Goal: Task Accomplishment & Management: Manage account settings

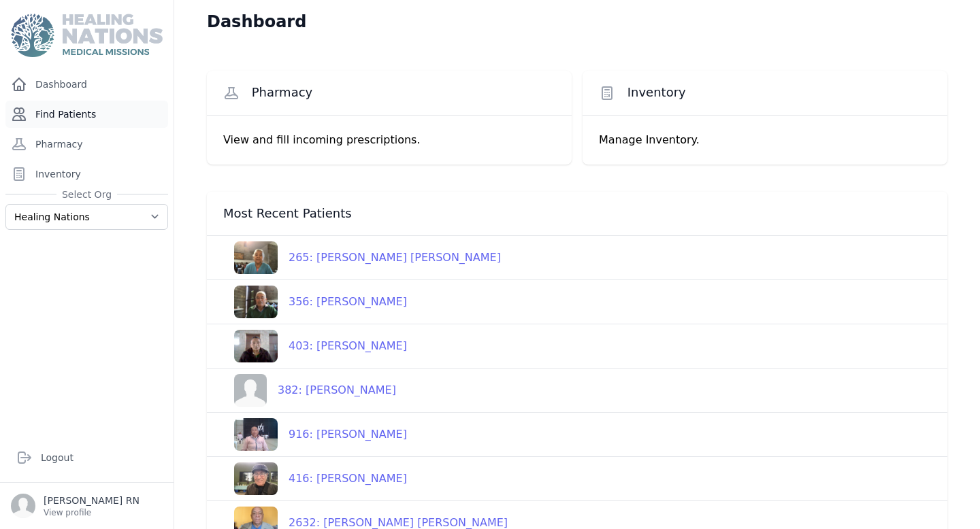
click at [86, 105] on link "Find Patients" at bounding box center [86, 114] width 163 height 27
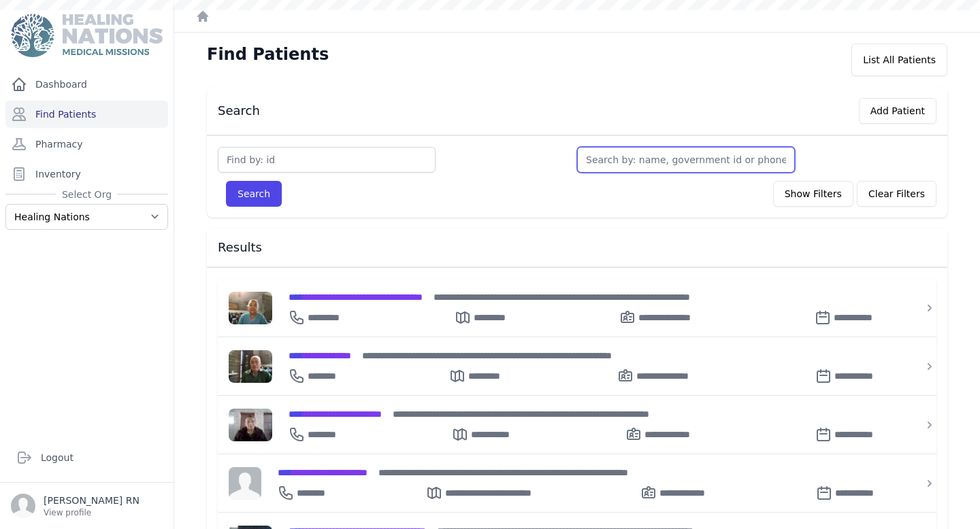
click at [631, 165] on input "text" at bounding box center [686, 160] width 218 height 26
type input "mari"
type input "maria"
type input "maria e"
type input "maria eu"
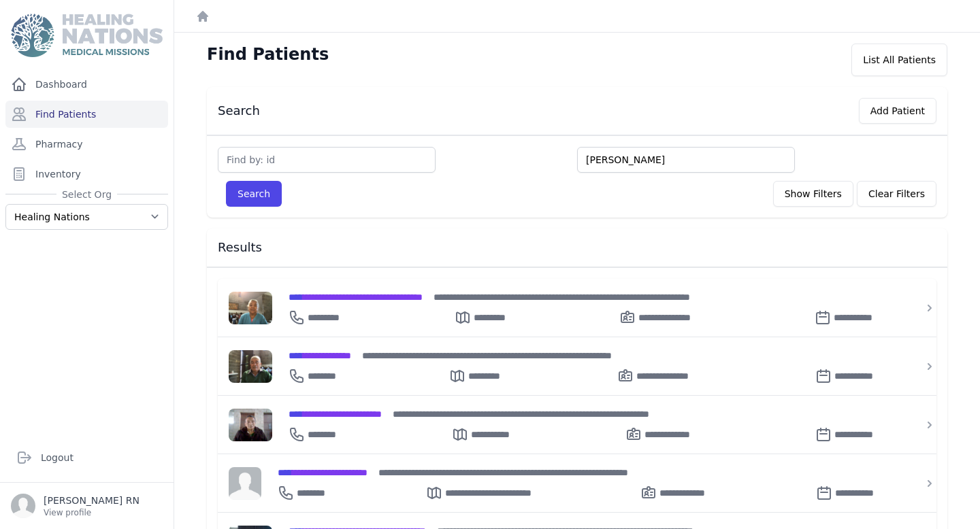
type input "maria eu"
type input "maria eula"
click at [226, 181] on button "Search" at bounding box center [254, 194] width 56 height 26
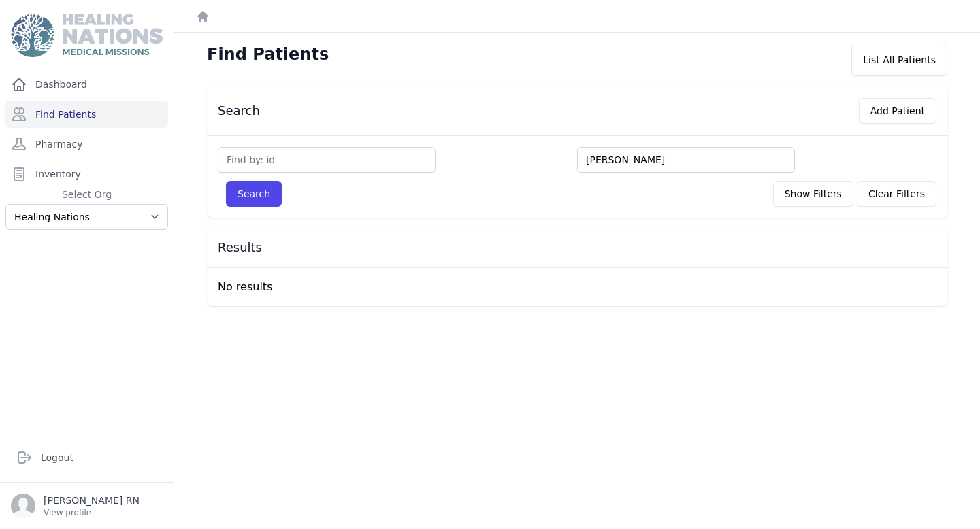
type input "maria eulal"
type input "maria eulali"
type input "maria eulalia"
click at [226, 181] on button "Search" at bounding box center [254, 194] width 56 height 26
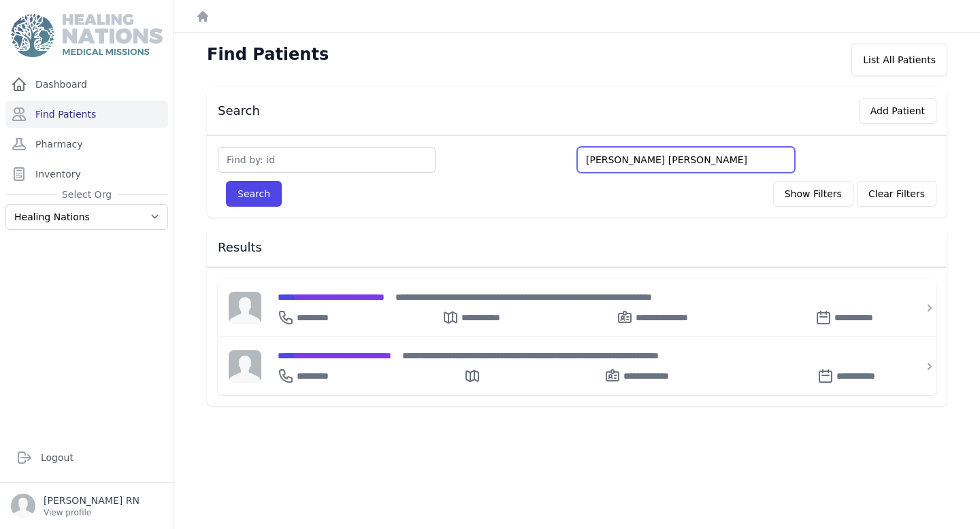
drag, startPoint x: 644, startPoint y: 160, endPoint x: 481, endPoint y: 151, distance: 163.5
click at [481, 151] on div "maria eulalia" at bounding box center [577, 160] width 718 height 26
type input "l"
type input "lig"
type input "ligi"
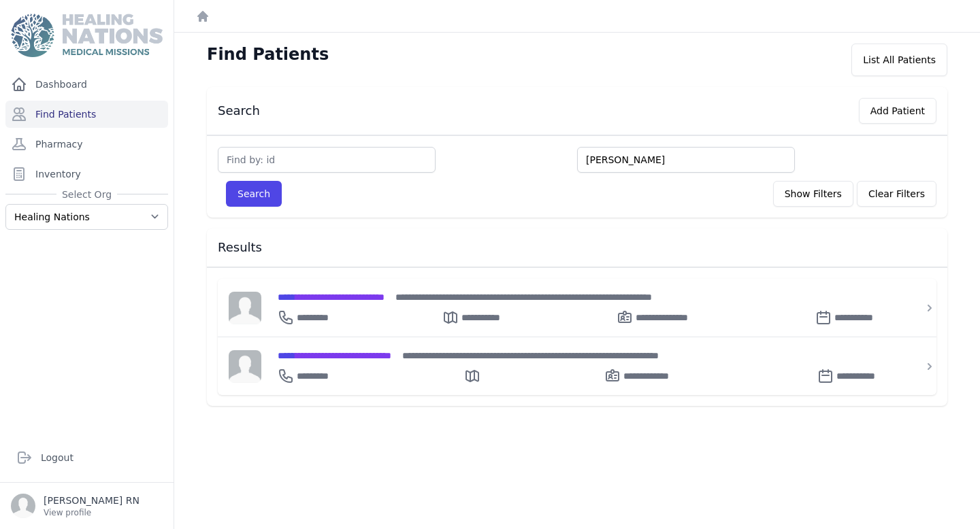
type input "ligia"
click at [226, 181] on button "Search" at bounding box center [254, 194] width 56 height 26
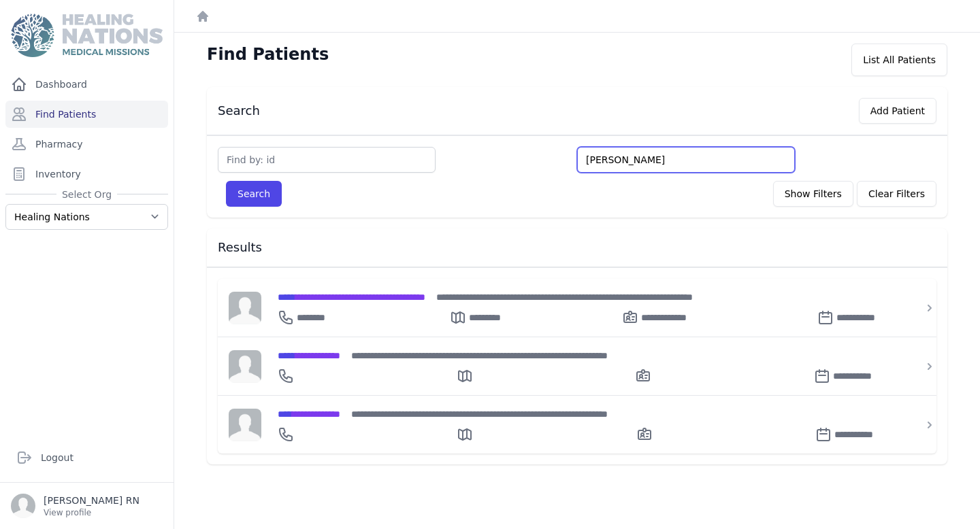
drag, startPoint x: 595, startPoint y: 161, endPoint x: 534, endPoint y: 149, distance: 61.8
click at [534, 149] on div "ligia" at bounding box center [577, 160] width 718 height 26
type input "mar"
type input "mari"
type input "maria"
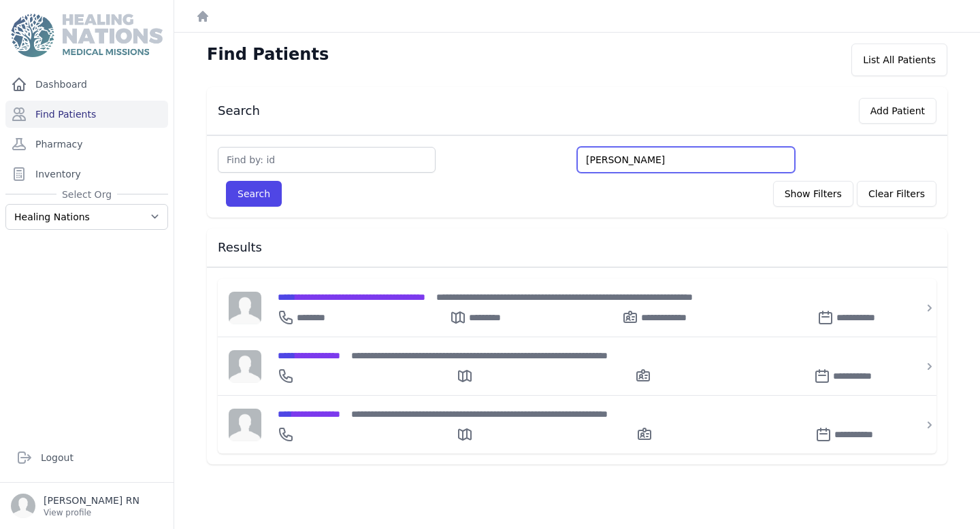
type input "maria d"
type input "maria del"
type input "maria del c"
type input "maria del car"
type input "maria del carm"
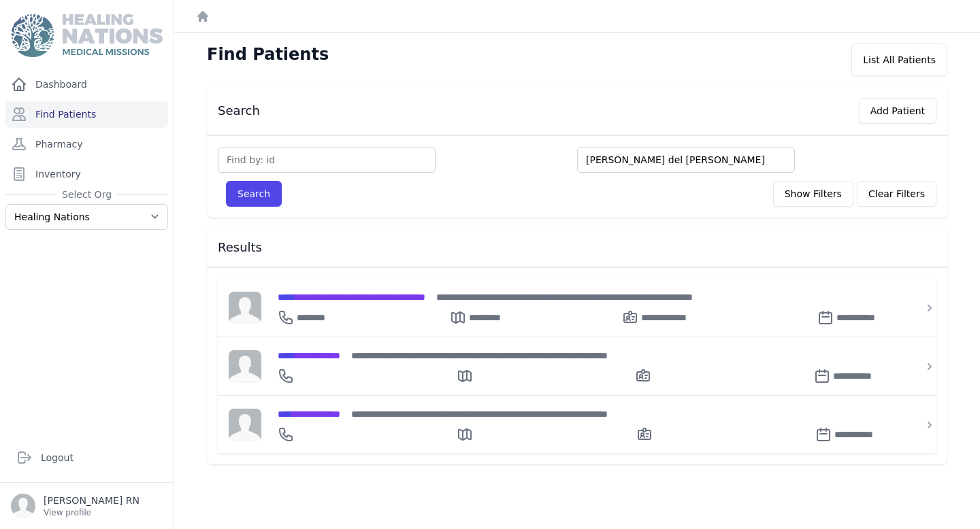
type input "maria del carmen"
click at [226, 181] on button "Search" at bounding box center [254, 194] width 56 height 26
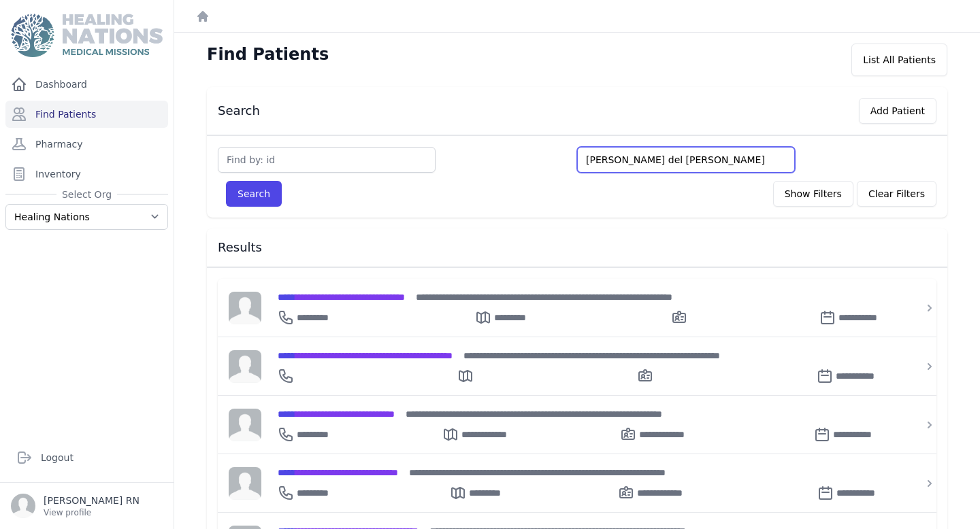
drag, startPoint x: 665, startPoint y: 160, endPoint x: 510, endPoint y: 143, distance: 155.4
click at [510, 143] on div "maria del carmen Search Show Filters Clear Filters Filter By Age 0-20 21-40 41-…" at bounding box center [577, 176] width 740 height 82
type input "Lui"
type input "Luisa"
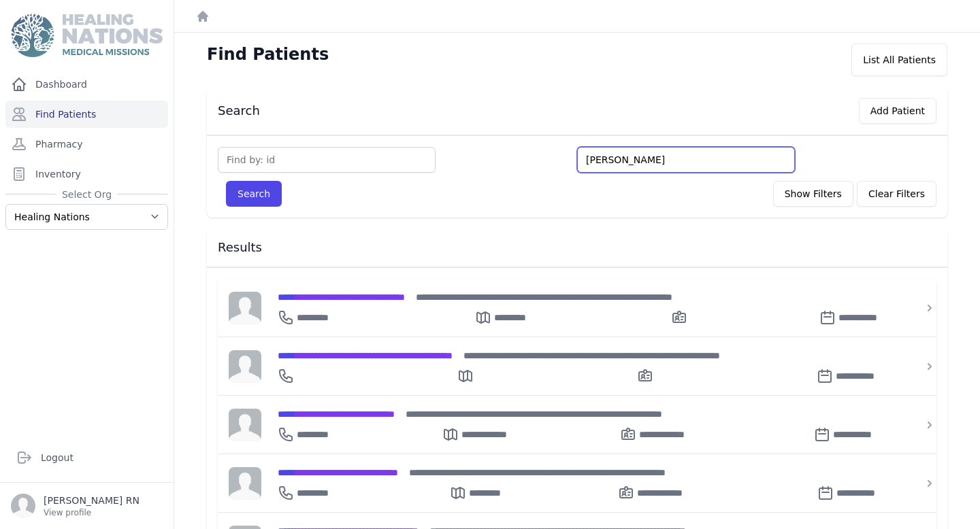
type input "Luisa Fe"
type input "Luisa Fern"
type input "Luisa Fernan"
type input "Luisa Fernand"
type input "Luisa Fernande"
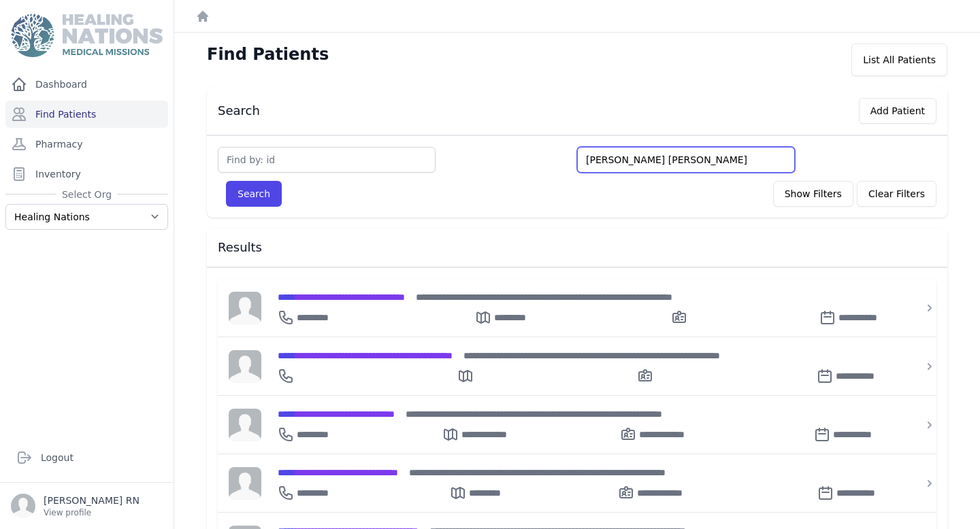
type input "Luisa Fernanda"
click at [226, 181] on button "Search" at bounding box center [254, 194] width 56 height 26
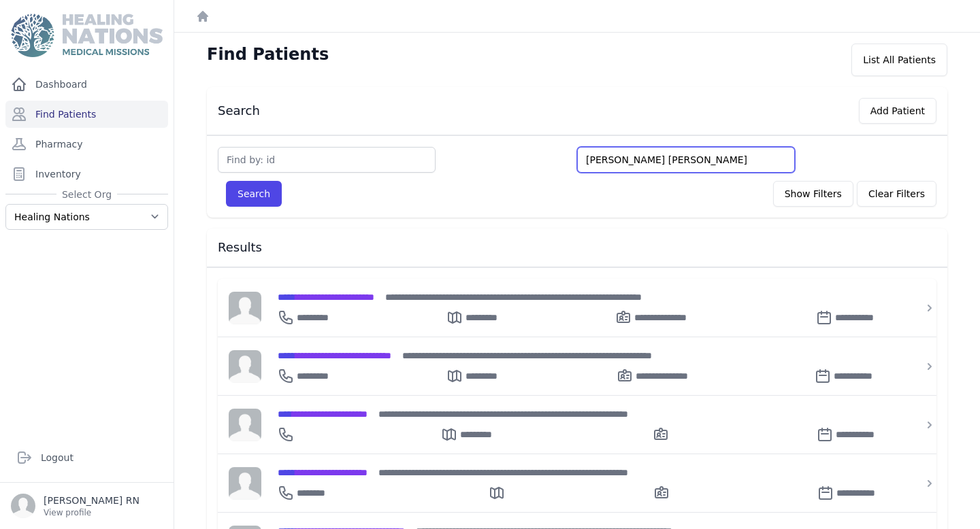
drag, startPoint x: 668, startPoint y: 159, endPoint x: 525, endPoint y: 159, distance: 143.5
click at [525, 159] on div "Luisa Fernanda" at bounding box center [577, 160] width 718 height 26
type input "au"
type input "aur"
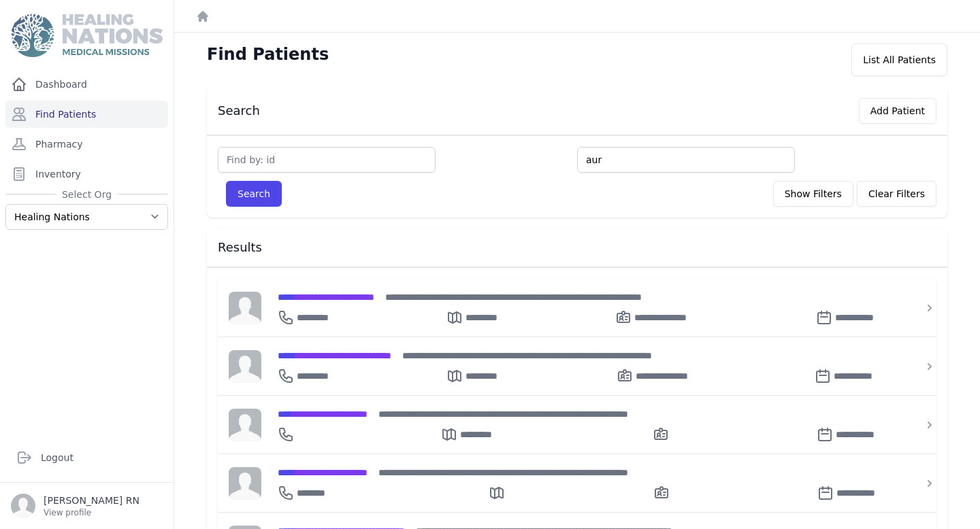
type input "aura"
click at [226, 181] on button "Search" at bounding box center [254, 194] width 56 height 26
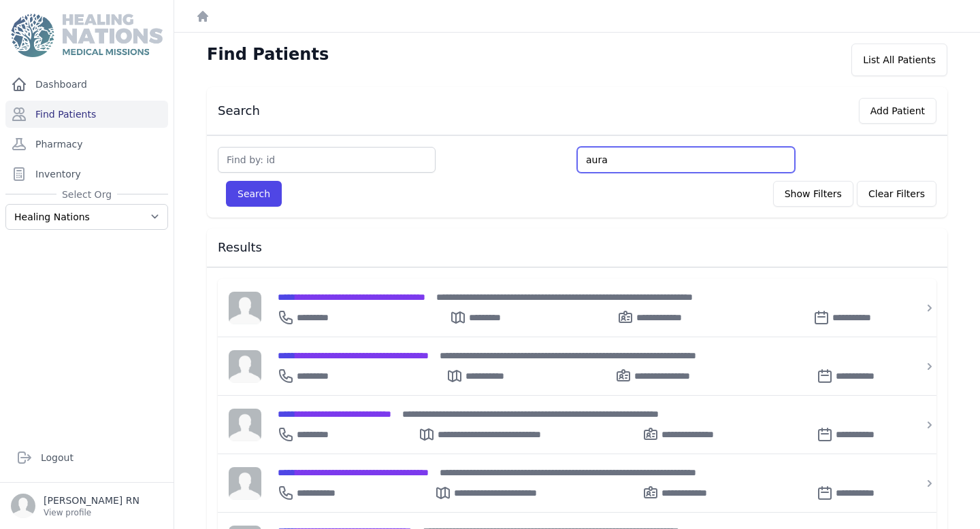
click at [618, 160] on input "aura" at bounding box center [686, 160] width 218 height 26
click at [384, 293] on span "**********" at bounding box center [352, 298] width 148 height 10
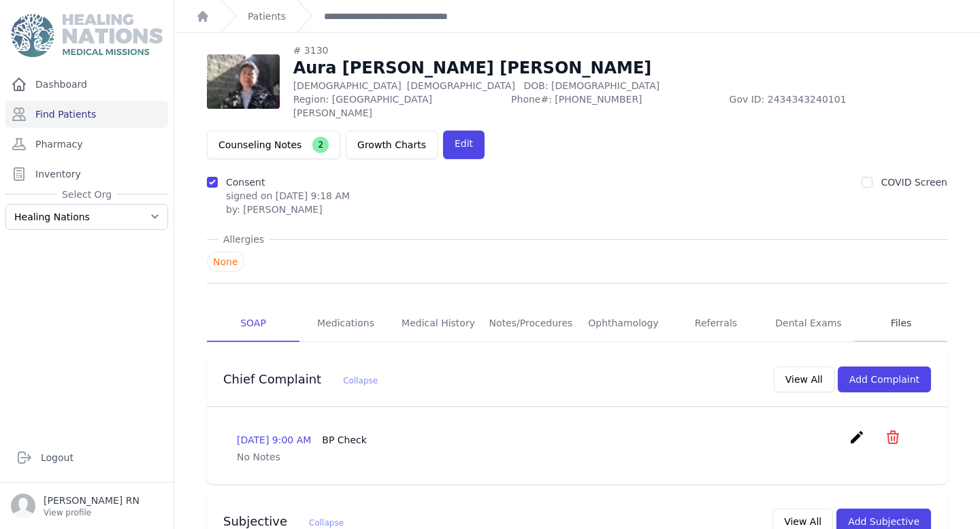
click at [895, 305] on link "Files" at bounding box center [900, 323] width 93 height 37
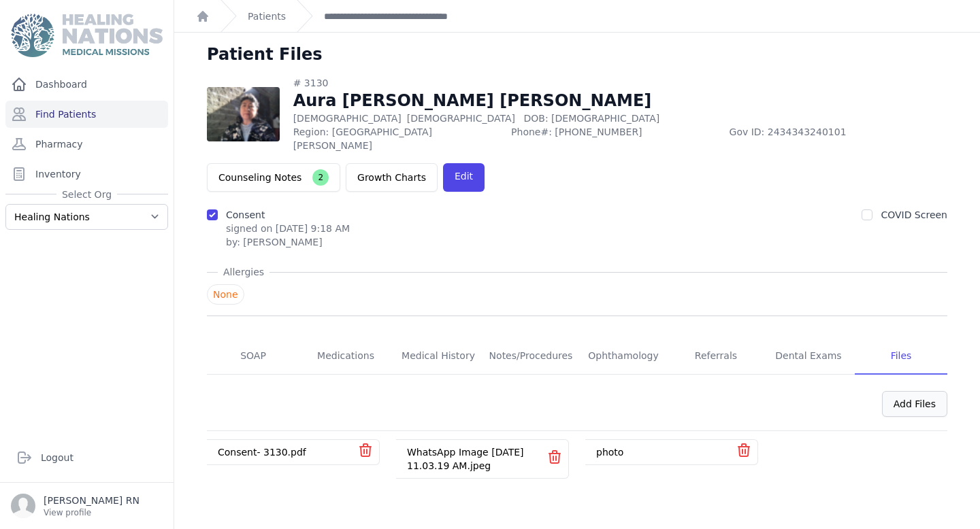
click at [897, 391] on div "Add Files" at bounding box center [914, 404] width 65 height 26
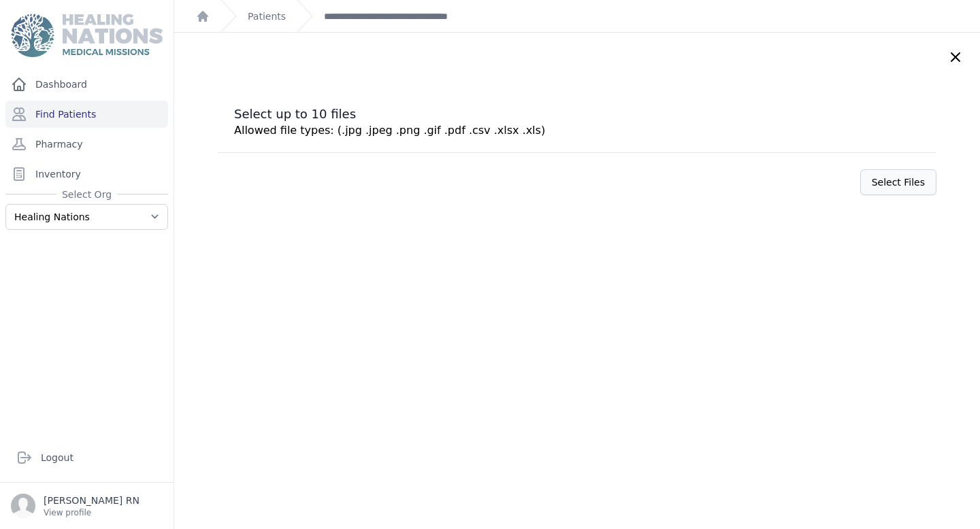
click at [861, 172] on label "Select Files" at bounding box center [898, 182] width 76 height 26
click at [0, 0] on input "Select Files" at bounding box center [0, 0] width 0 height 0
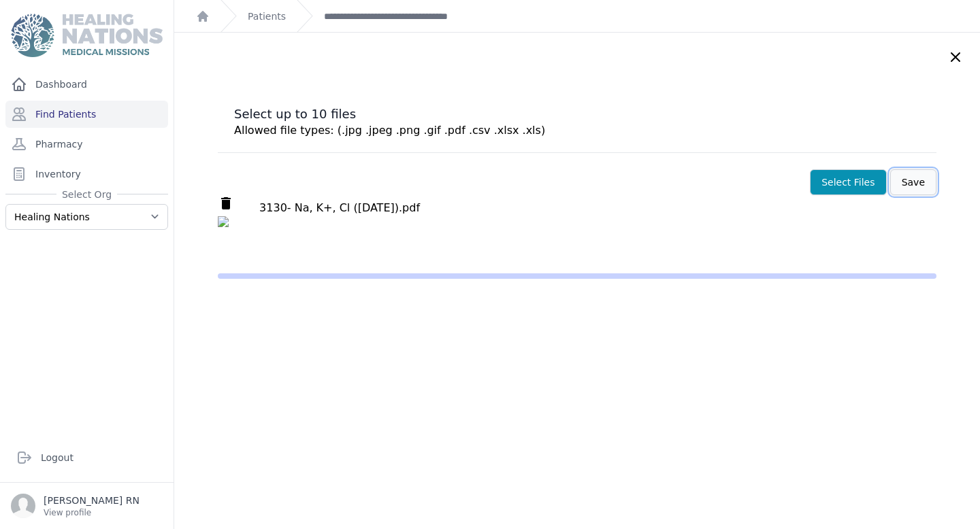
click at [890, 177] on button "Save" at bounding box center [913, 182] width 46 height 26
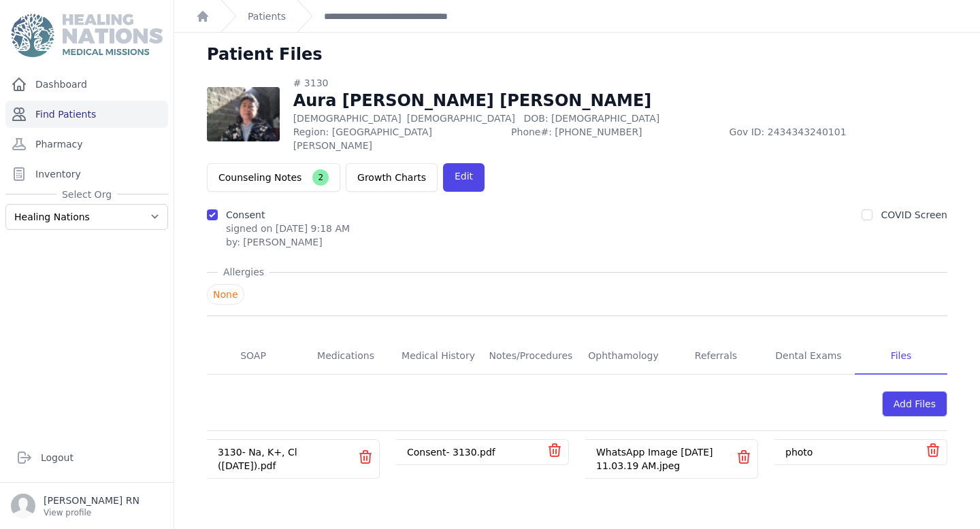
click at [105, 110] on link "Find Patients" at bounding box center [86, 114] width 163 height 27
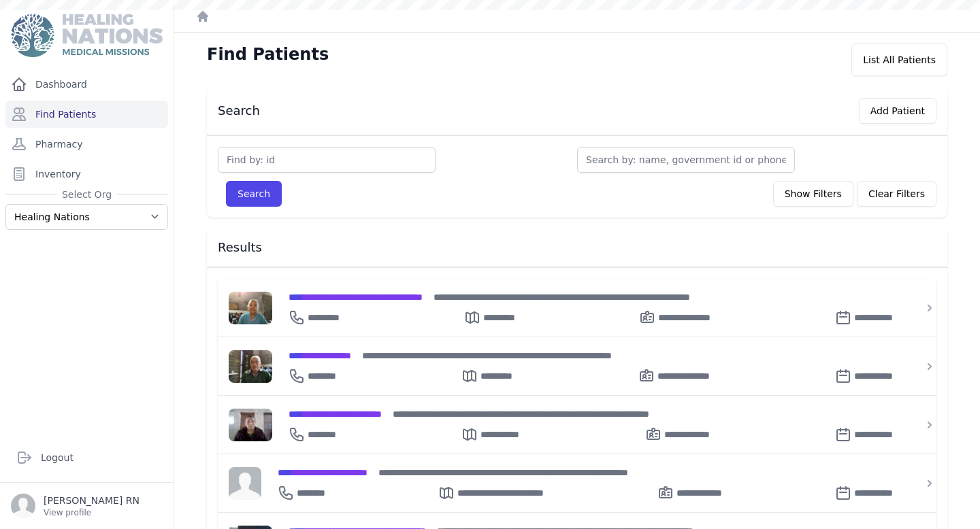
click at [293, 157] on input "text" at bounding box center [327, 160] width 218 height 26
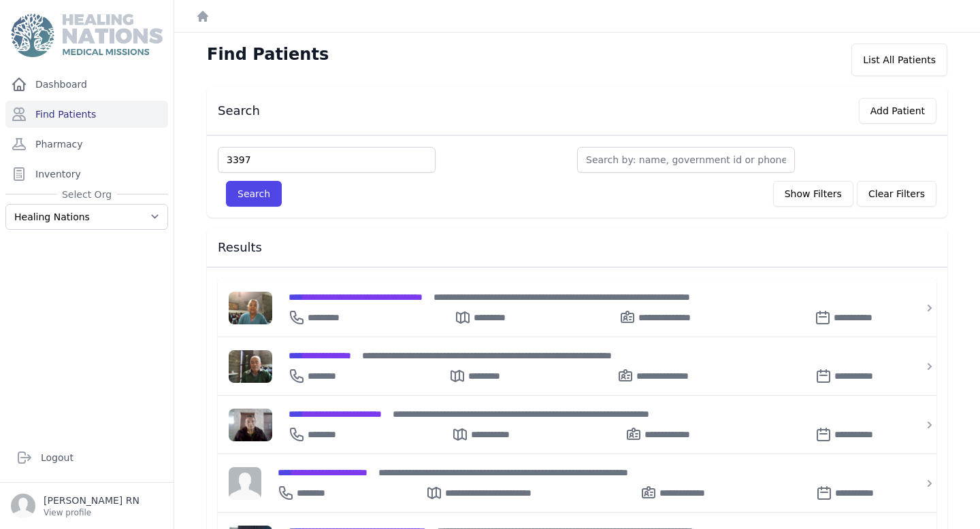
type input "3397"
click at [226, 181] on button "Search" at bounding box center [254, 194] width 56 height 26
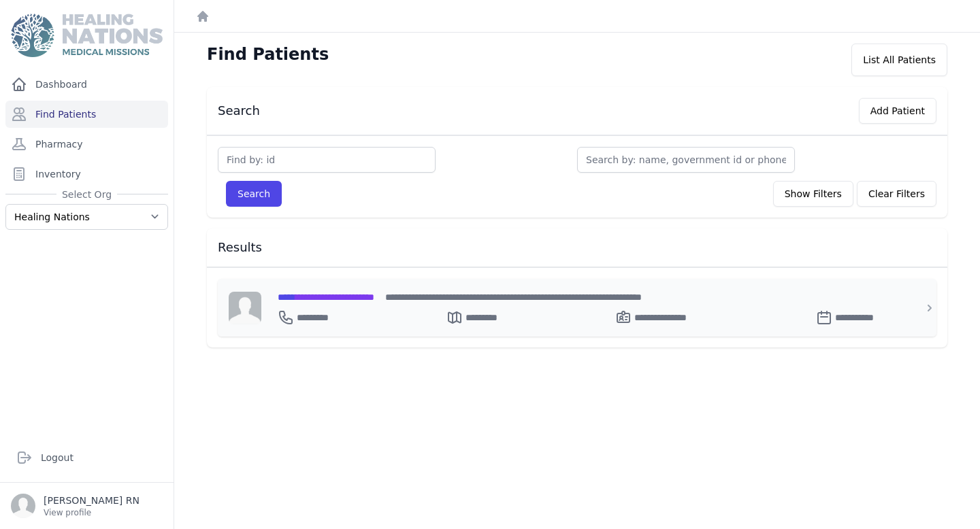
click at [374, 297] on span "**********" at bounding box center [326, 298] width 97 height 10
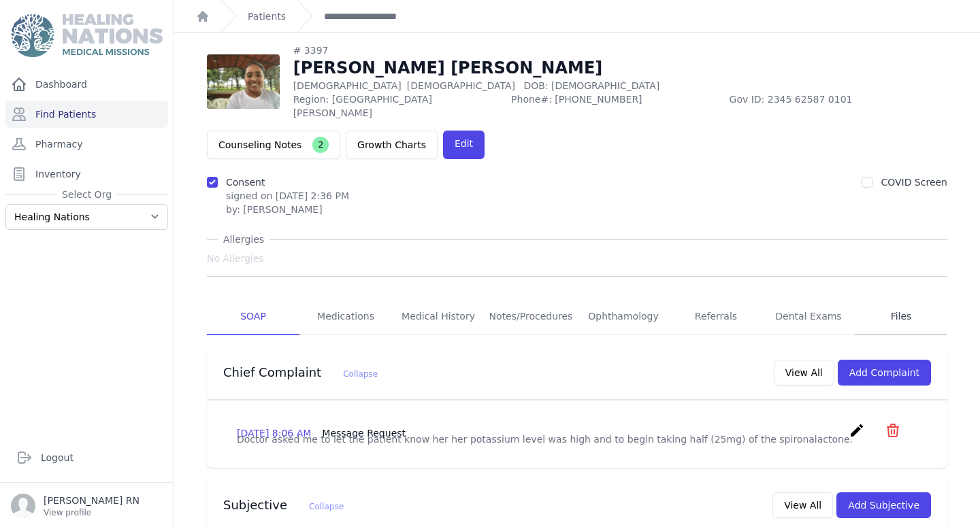
click at [888, 299] on link "Files" at bounding box center [900, 317] width 93 height 37
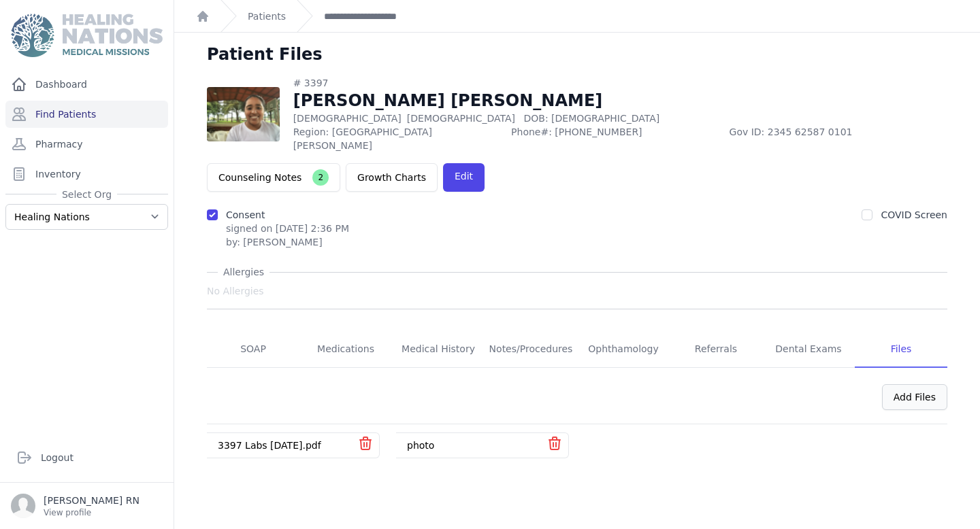
click at [884, 384] on div "Add Files" at bounding box center [914, 397] width 65 height 26
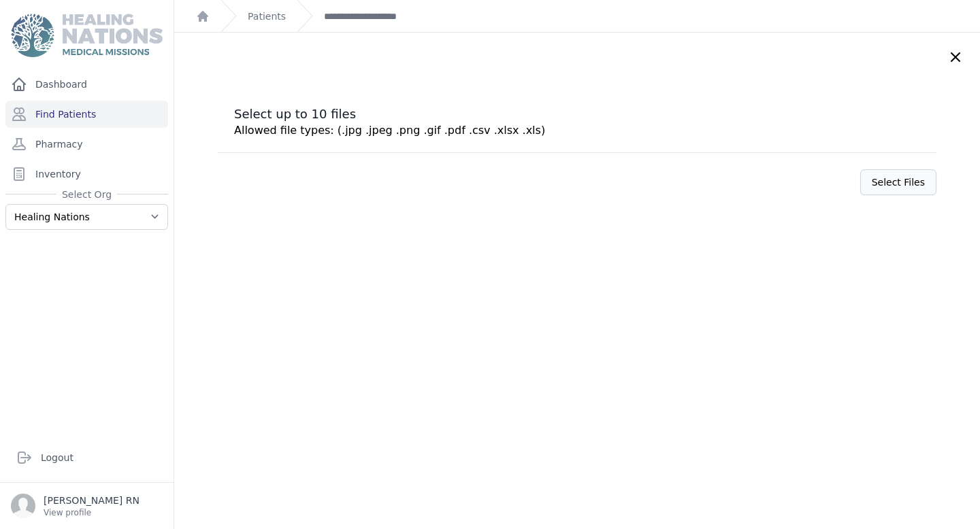
click at [861, 185] on label "Select Files" at bounding box center [898, 182] width 76 height 26
click at [0, 0] on input "Select Files" at bounding box center [0, 0] width 0 height 0
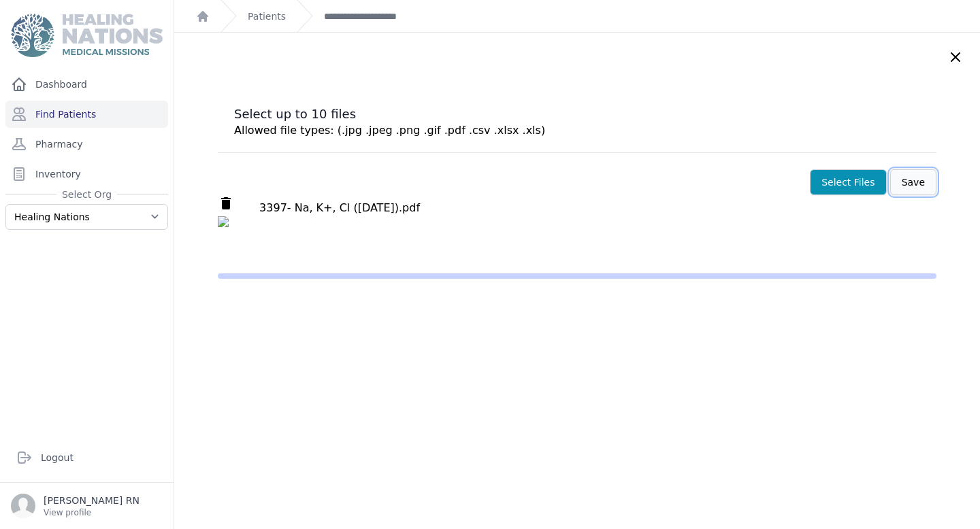
click at [893, 176] on button "Save" at bounding box center [913, 182] width 46 height 26
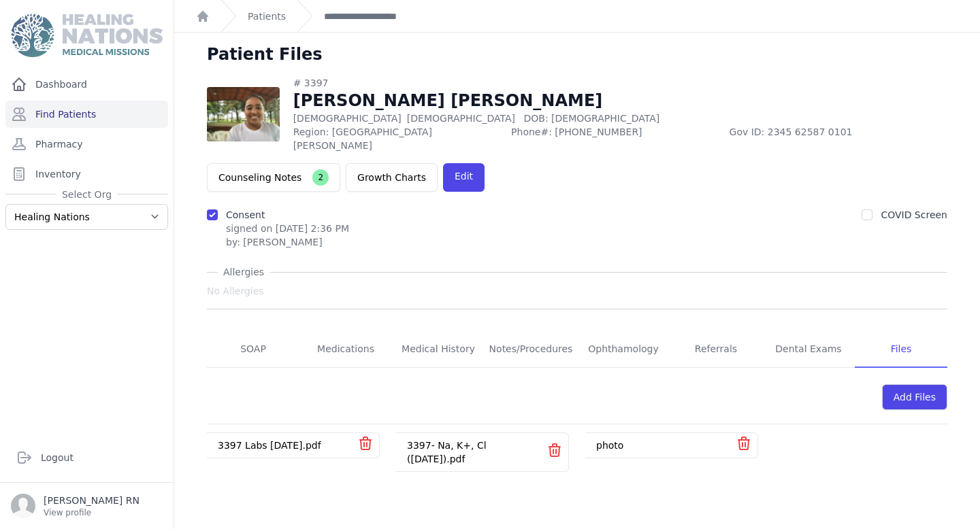
click at [257, 22] on div "Patients" at bounding box center [252, 16] width 65 height 32
click at [269, 19] on link "Patients" at bounding box center [267, 17] width 38 height 14
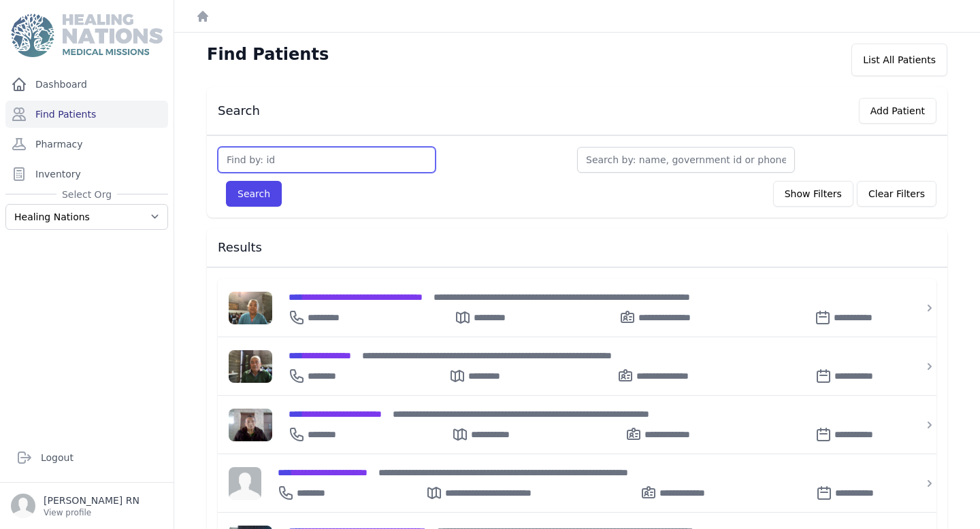
click at [337, 150] on input "text" at bounding box center [327, 160] width 218 height 26
type input "3659"
click at [243, 194] on button "Search" at bounding box center [254, 194] width 56 height 26
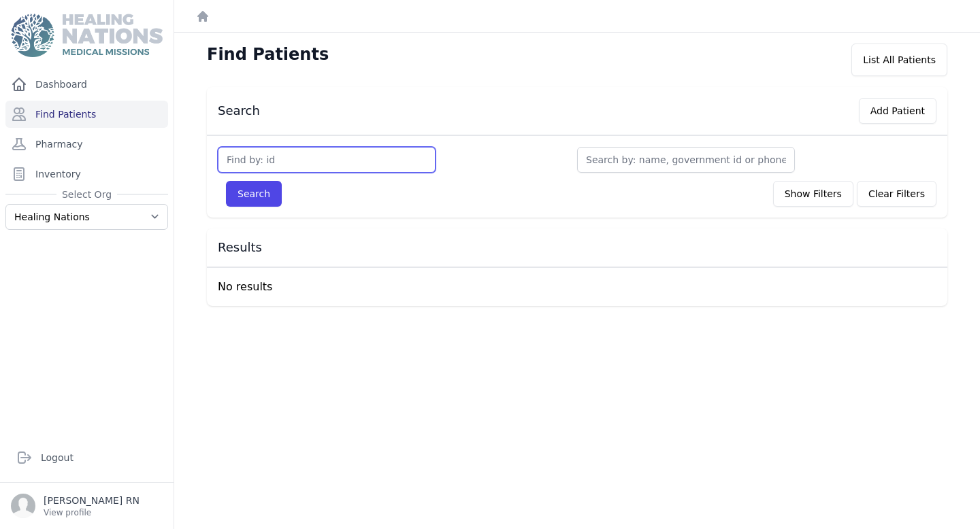
click at [280, 159] on input "text" at bounding box center [327, 160] width 218 height 26
type input "3"
type input "2659"
click at [226, 181] on button "Search" at bounding box center [254, 194] width 56 height 26
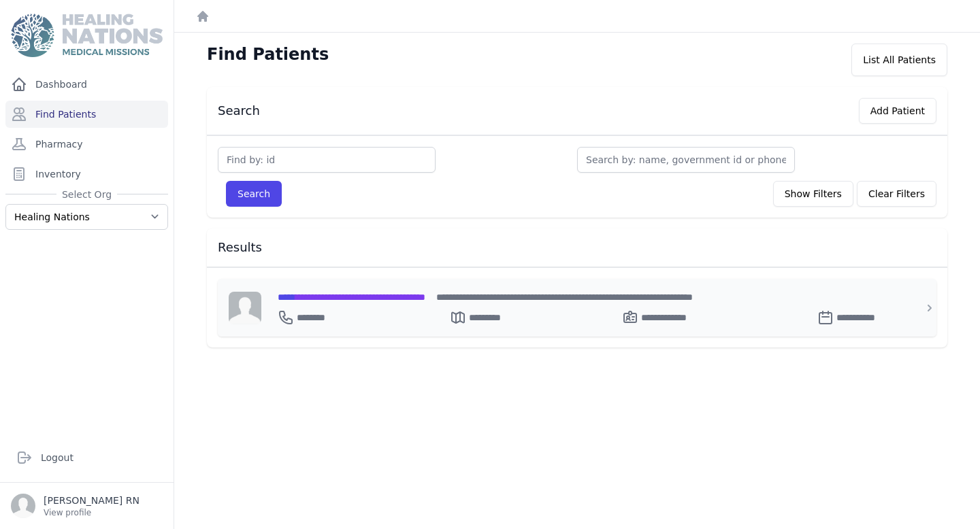
click at [425, 301] on span "**********" at bounding box center [352, 298] width 148 height 10
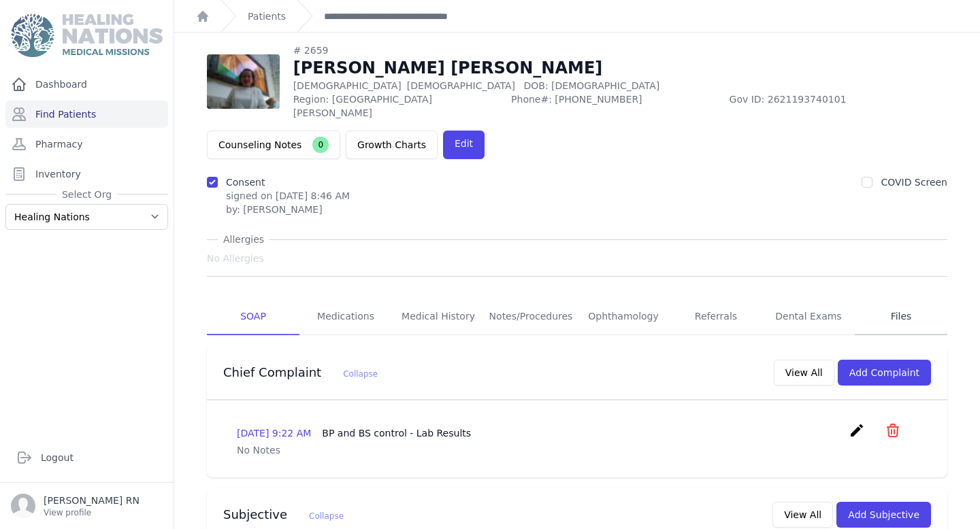
click at [906, 299] on link "Files" at bounding box center [900, 317] width 93 height 37
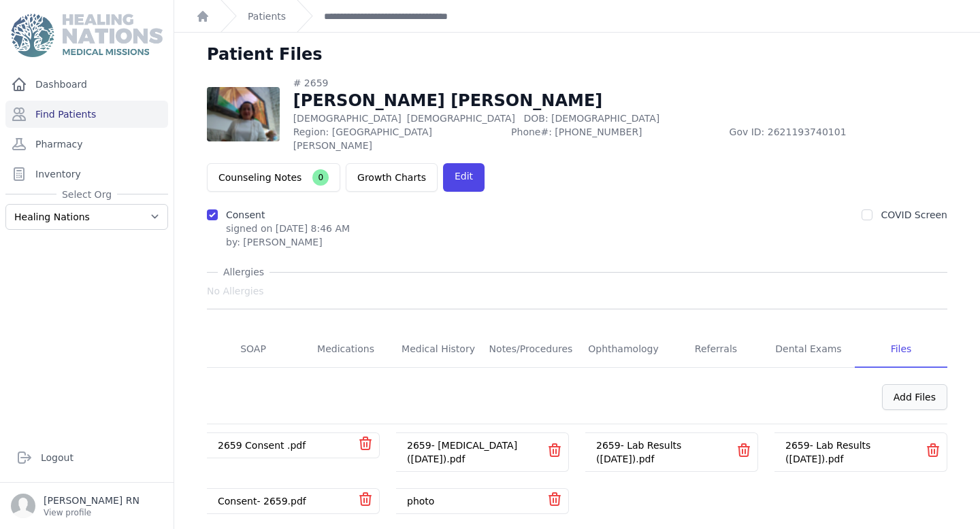
click at [914, 384] on div "Add Files" at bounding box center [914, 397] width 65 height 26
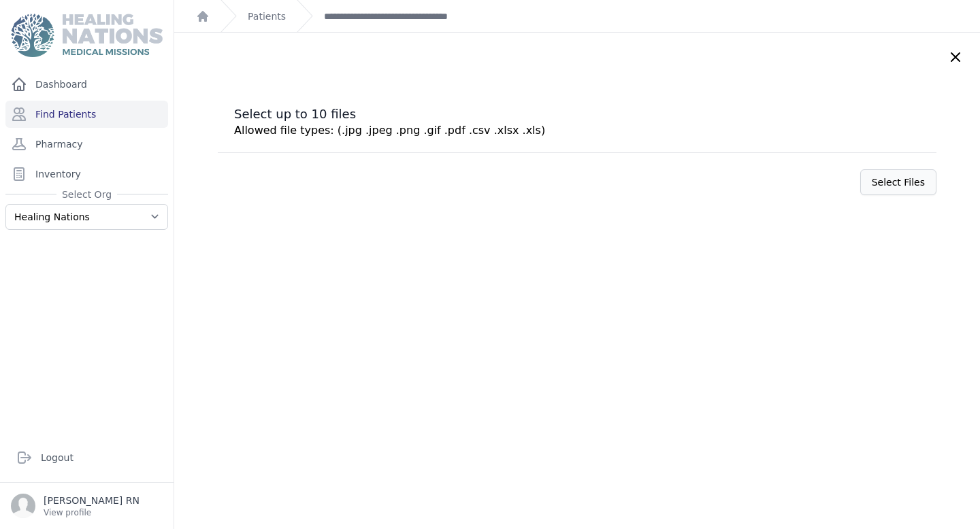
click at [893, 184] on label "Select Files" at bounding box center [898, 182] width 76 height 26
click at [0, 0] on input "Select Files" at bounding box center [0, 0] width 0 height 0
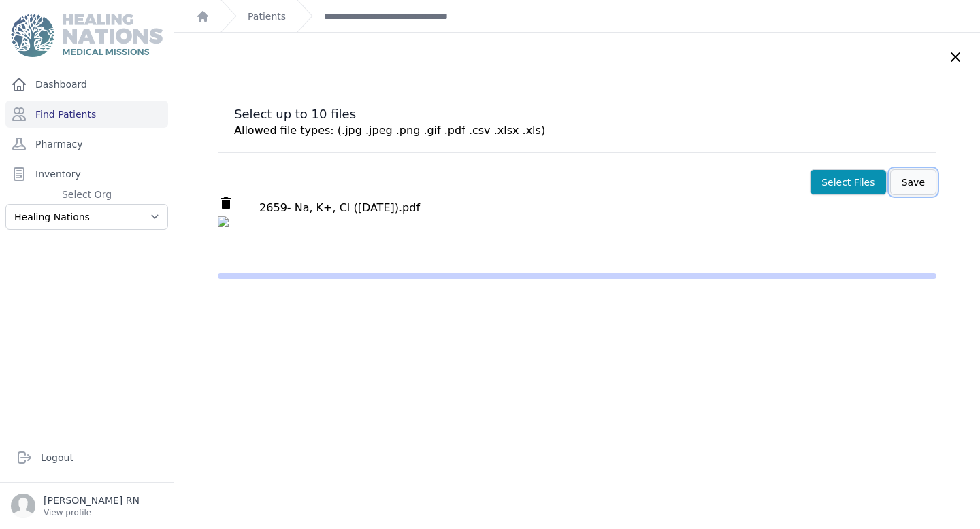
click at [898, 184] on button "Save" at bounding box center [913, 182] width 46 height 26
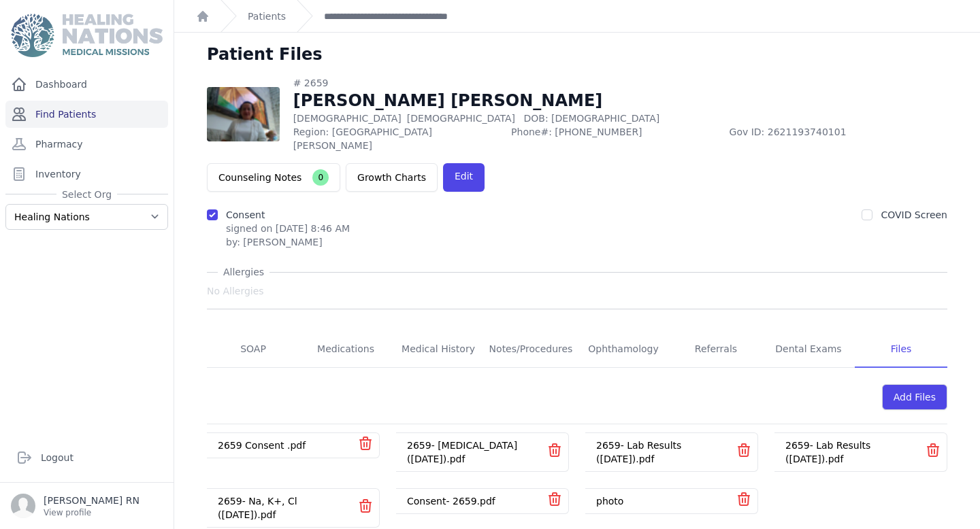
click at [97, 116] on link "Find Patients" at bounding box center [86, 114] width 163 height 27
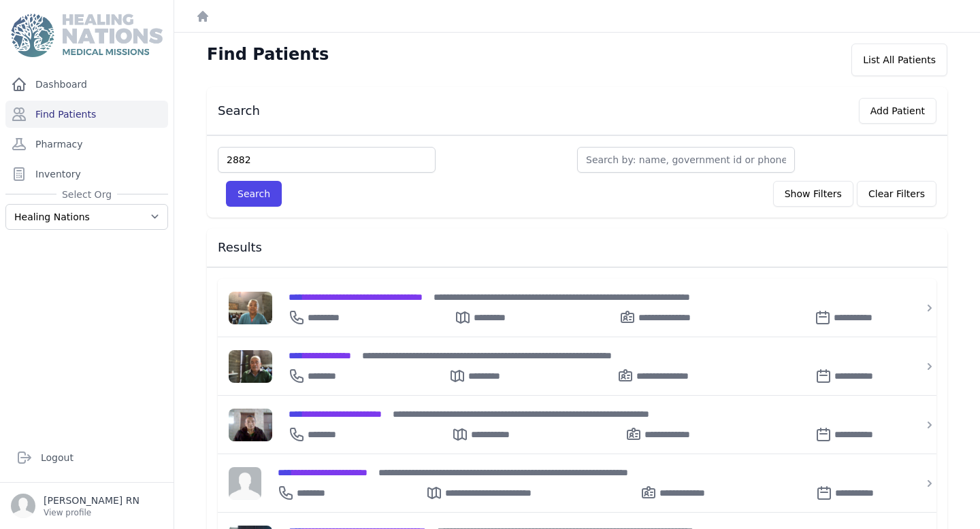
type input "2882"
click at [226, 181] on button "Search" at bounding box center [254, 194] width 56 height 26
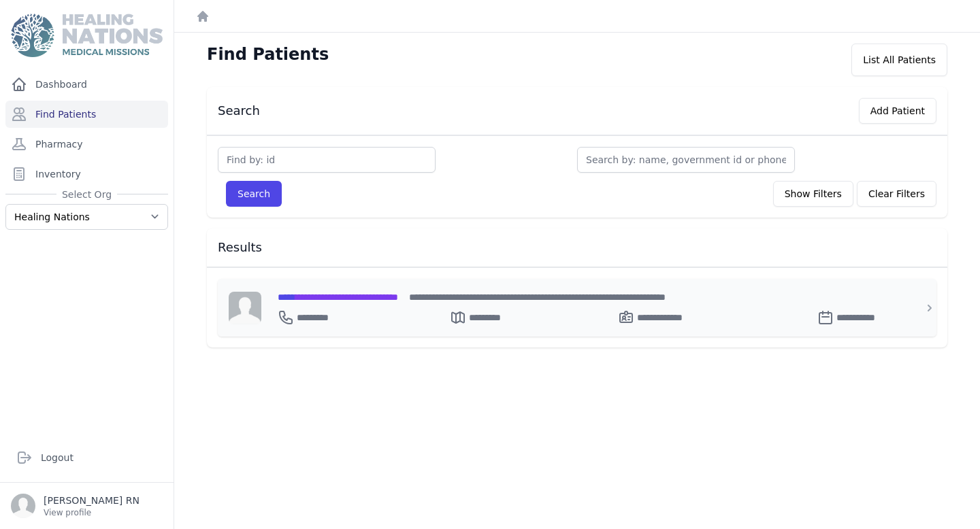
click at [356, 297] on span "**********" at bounding box center [338, 298] width 120 height 10
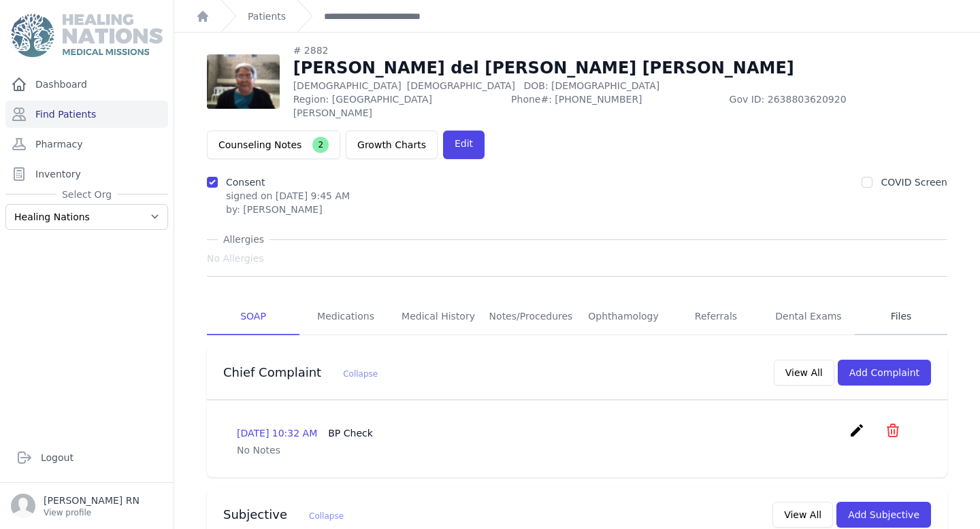
click at [895, 299] on link "Files" at bounding box center [900, 317] width 93 height 37
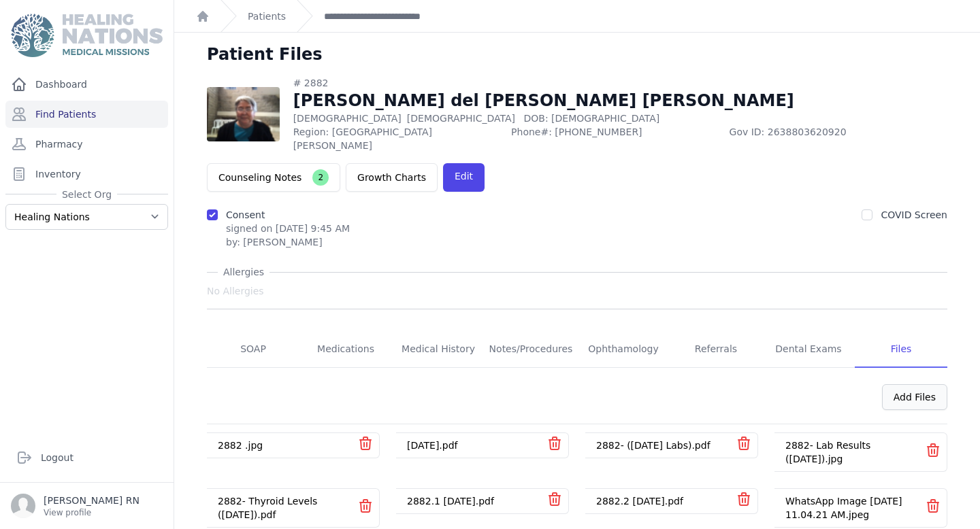
click at [899, 384] on div "Add Files" at bounding box center [914, 397] width 65 height 26
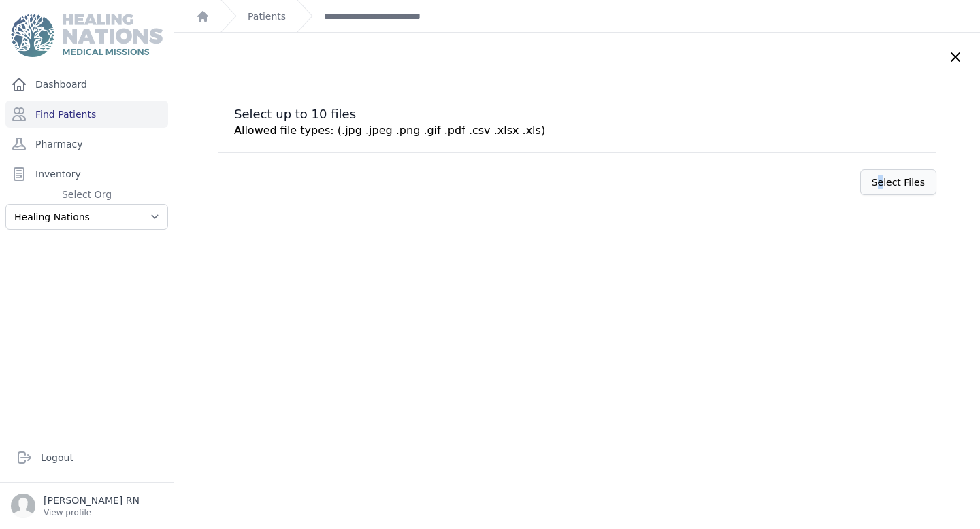
click at [860, 178] on label "Select Files" at bounding box center [898, 182] width 76 height 26
click at [868, 186] on label "Select Files" at bounding box center [898, 182] width 76 height 26
click at [0, 0] on input "Select Files" at bounding box center [0, 0] width 0 height 0
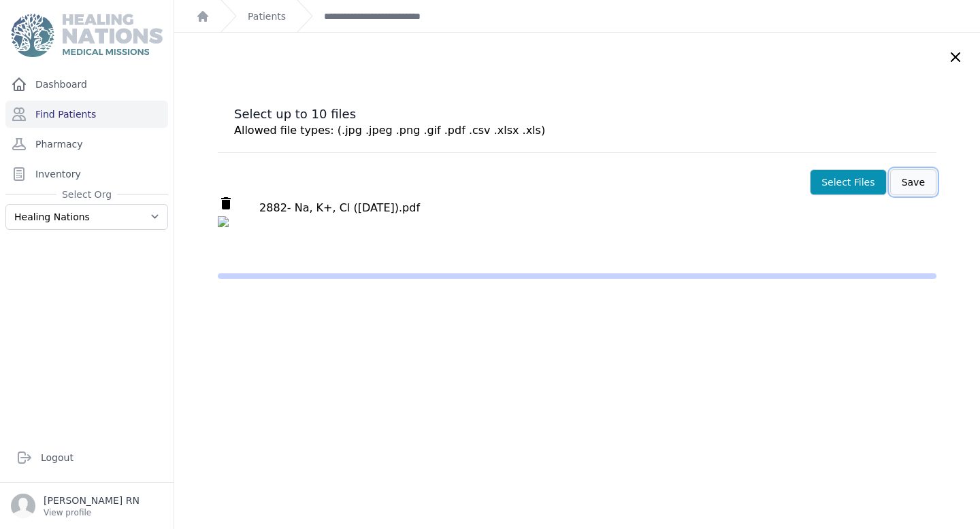
click at [890, 188] on button "Save" at bounding box center [913, 182] width 46 height 26
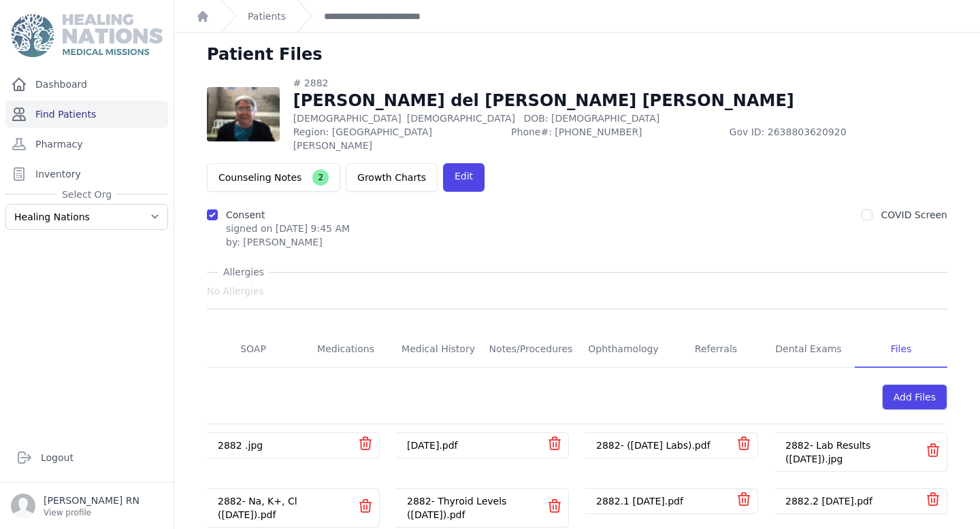
click at [105, 120] on link "Find Patients" at bounding box center [86, 114] width 163 height 27
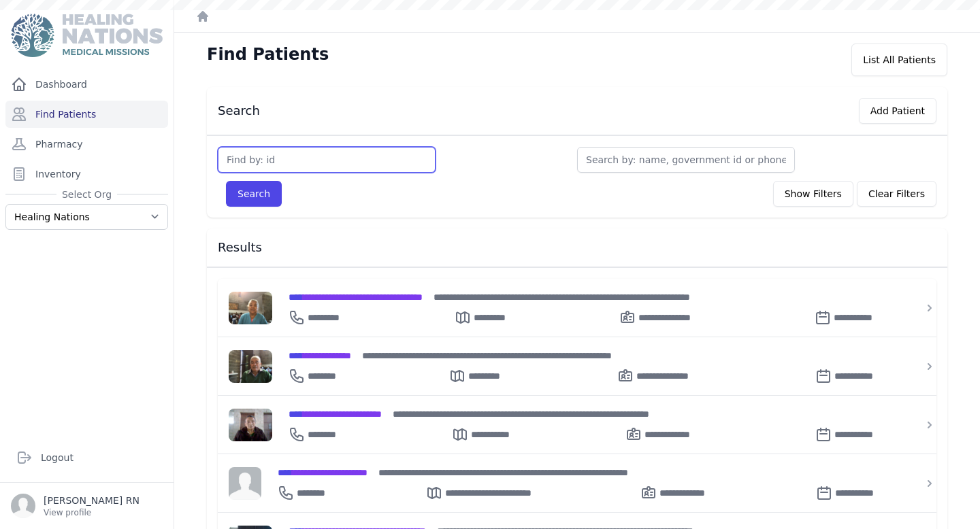
click at [284, 165] on input "text" at bounding box center [327, 160] width 218 height 26
type input "2996"
click at [226, 181] on button "Search" at bounding box center [254, 194] width 56 height 26
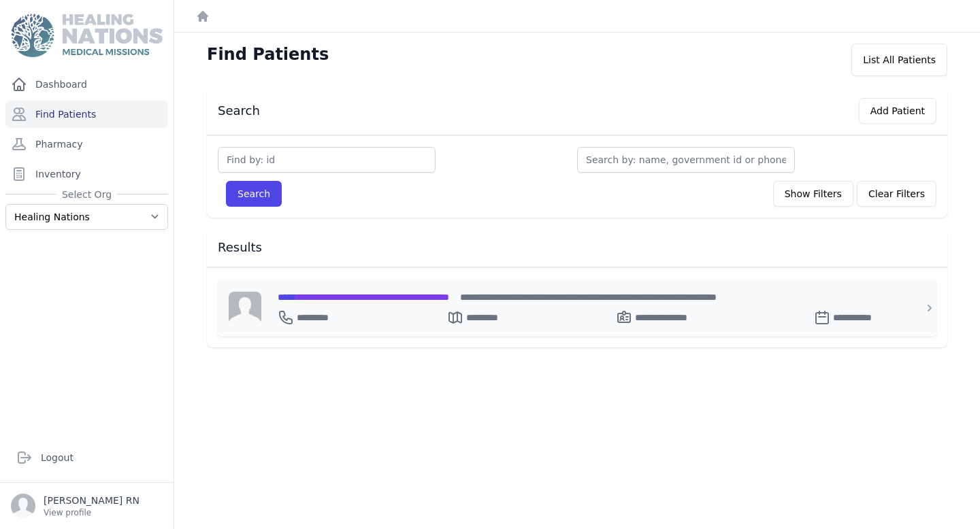
click at [449, 298] on span "**********" at bounding box center [363, 298] width 171 height 10
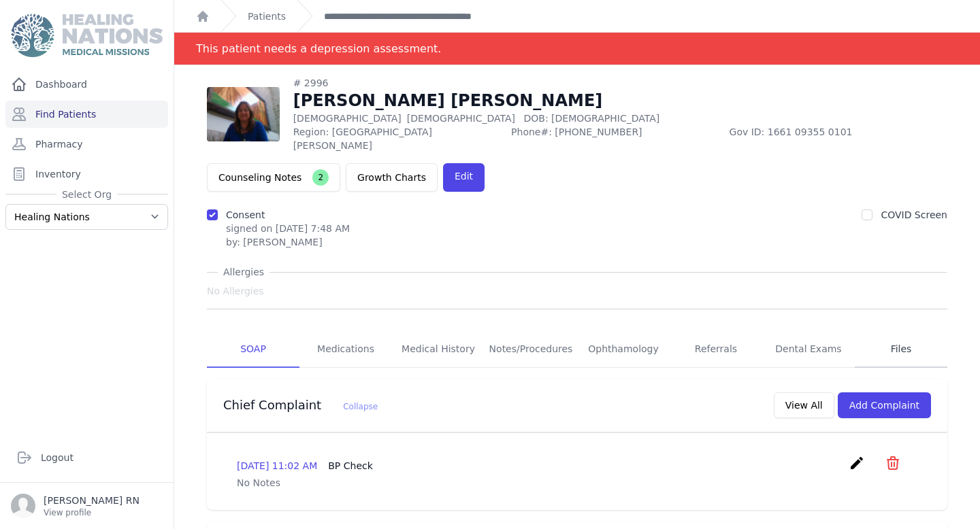
click at [894, 331] on link "Files" at bounding box center [900, 349] width 93 height 37
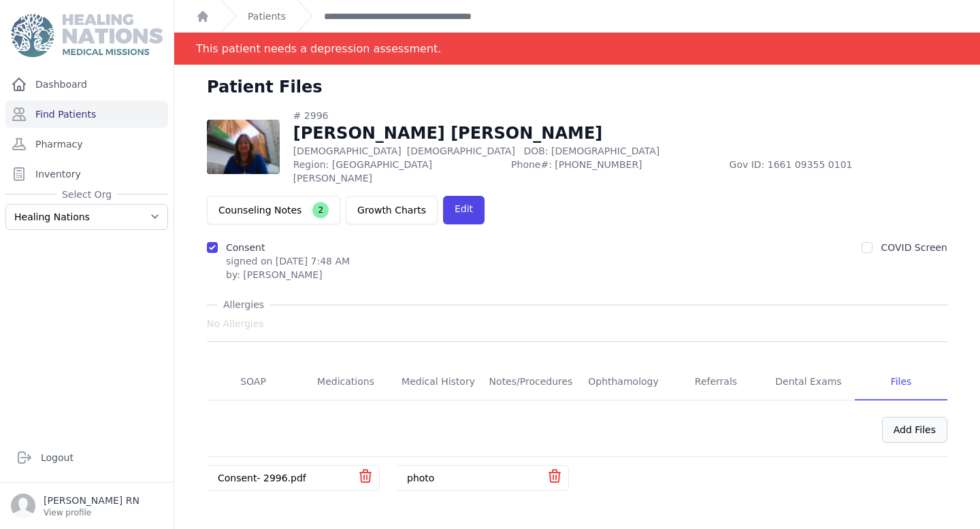
click at [893, 417] on div "Add Files" at bounding box center [914, 430] width 65 height 26
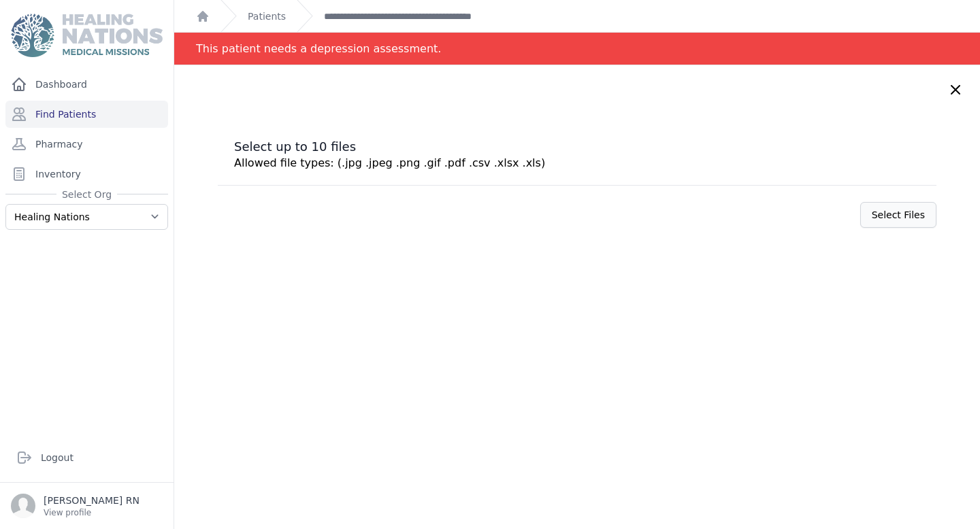
click at [885, 216] on label "Select Files" at bounding box center [898, 215] width 76 height 26
click at [0, 0] on input "Select Files" at bounding box center [0, 0] width 0 height 0
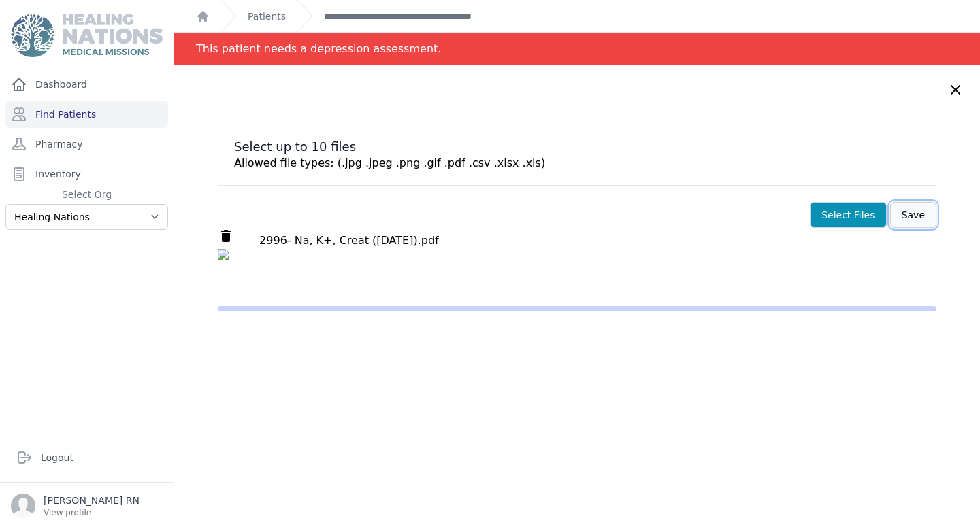
click at [890, 215] on button "Save" at bounding box center [913, 215] width 46 height 26
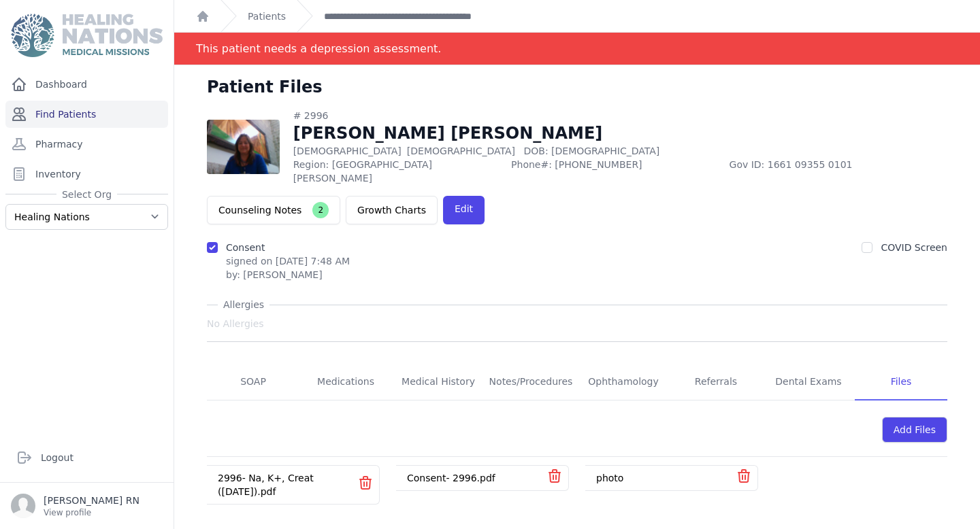
click at [112, 106] on link "Find Patients" at bounding box center [86, 114] width 163 height 27
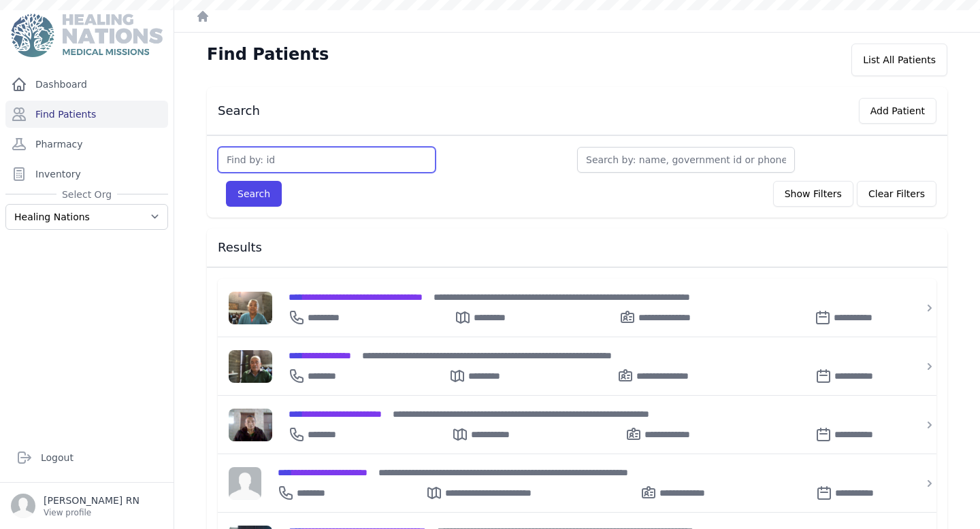
click at [322, 158] on input "text" at bounding box center [327, 160] width 218 height 26
type input "2885"
click at [277, 193] on button "Search" at bounding box center [254, 194] width 56 height 26
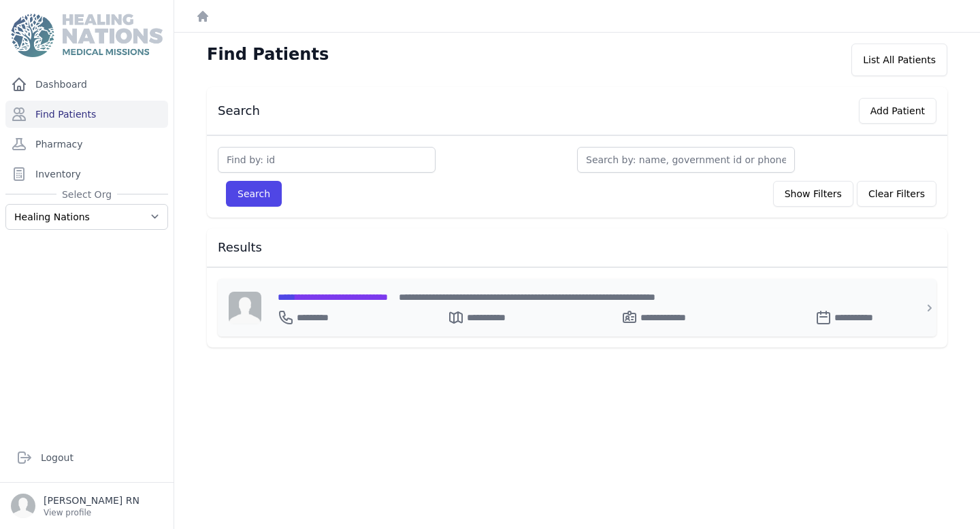
click at [346, 293] on span "**********" at bounding box center [333, 298] width 110 height 10
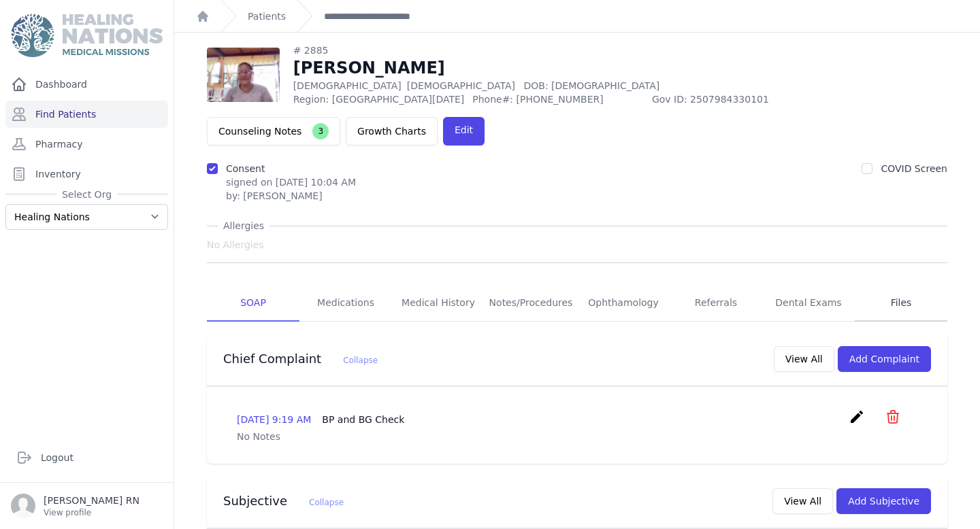
click at [890, 285] on link "Files" at bounding box center [900, 303] width 93 height 37
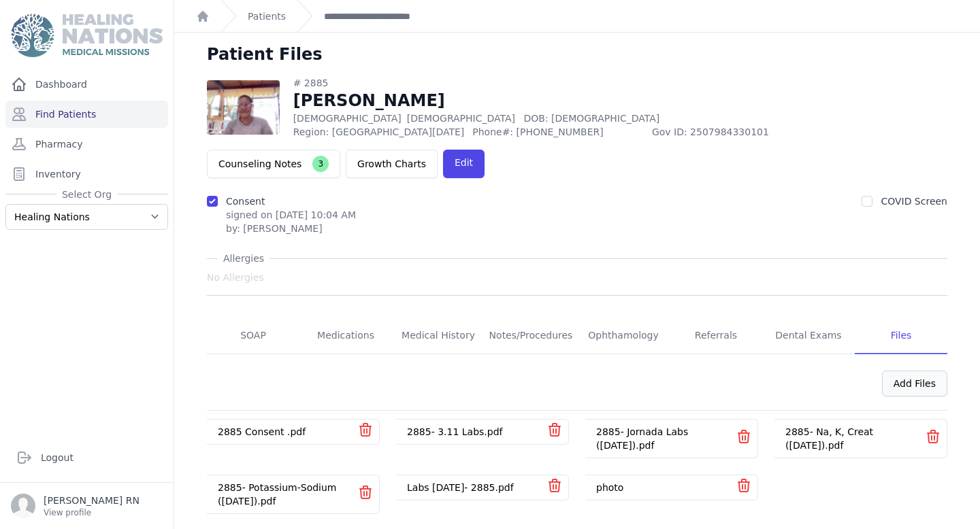
click at [885, 371] on div "Add Files" at bounding box center [914, 384] width 65 height 26
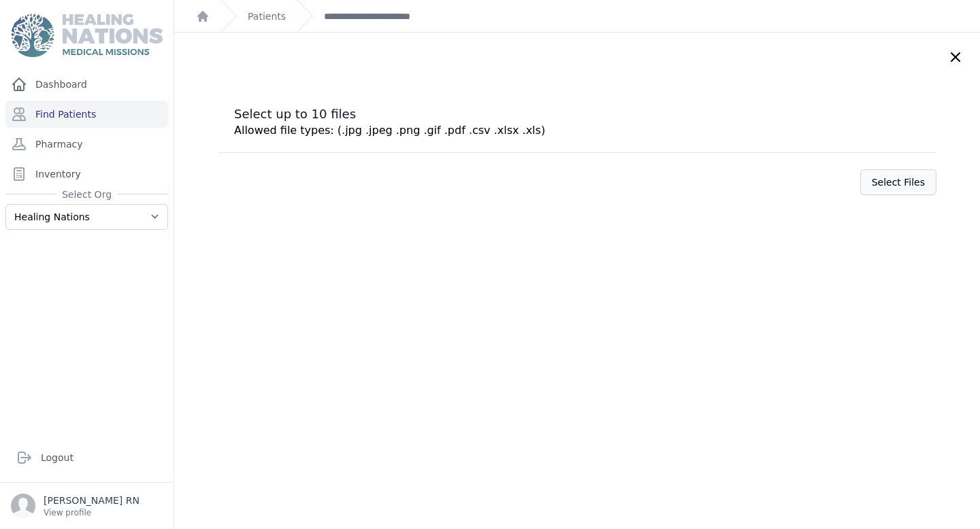
click at [869, 190] on label "Select Files" at bounding box center [898, 182] width 76 height 26
click at [0, 0] on input "Select Files" at bounding box center [0, 0] width 0 height 0
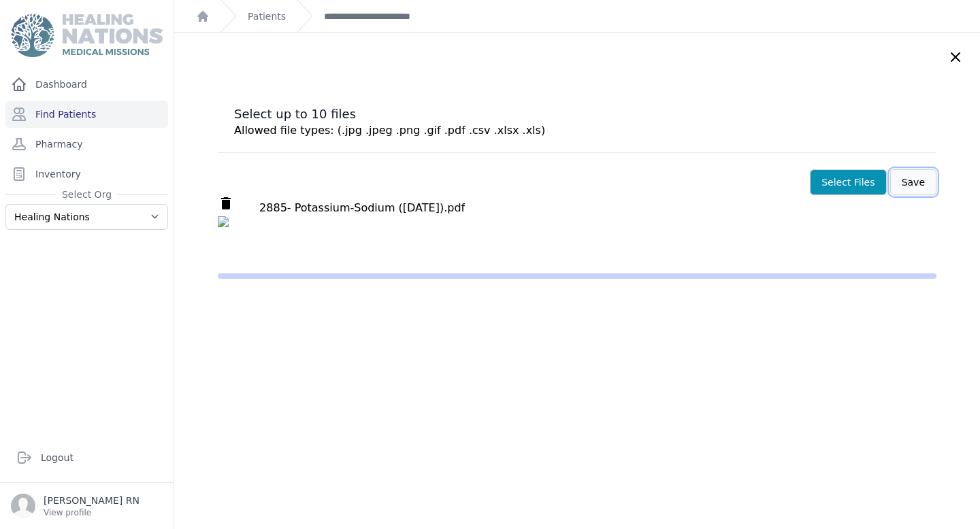
click at [890, 188] on button "Save" at bounding box center [913, 182] width 46 height 26
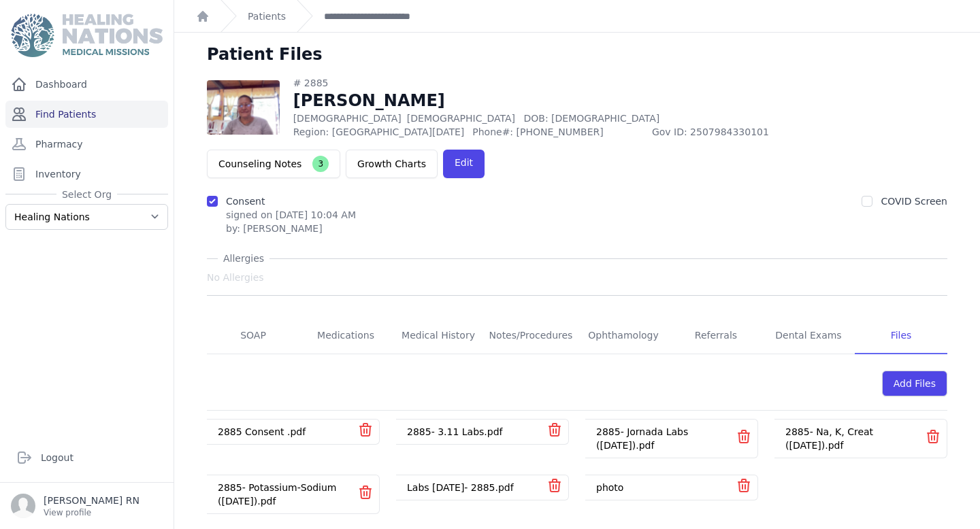
click at [103, 109] on link "Find Patients" at bounding box center [86, 114] width 163 height 27
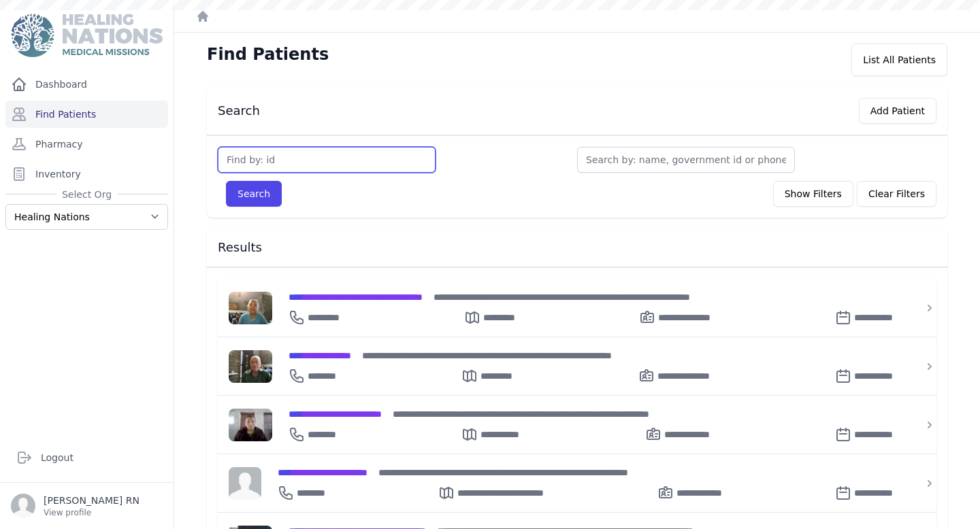
click at [358, 154] on input "text" at bounding box center [327, 160] width 218 height 26
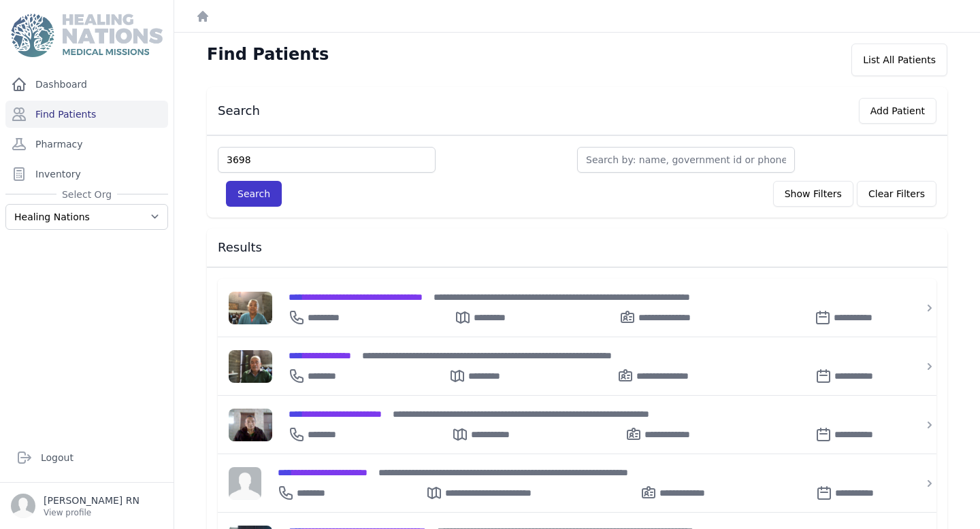
type input "3698"
click at [234, 193] on button "Search" at bounding box center [254, 194] width 56 height 26
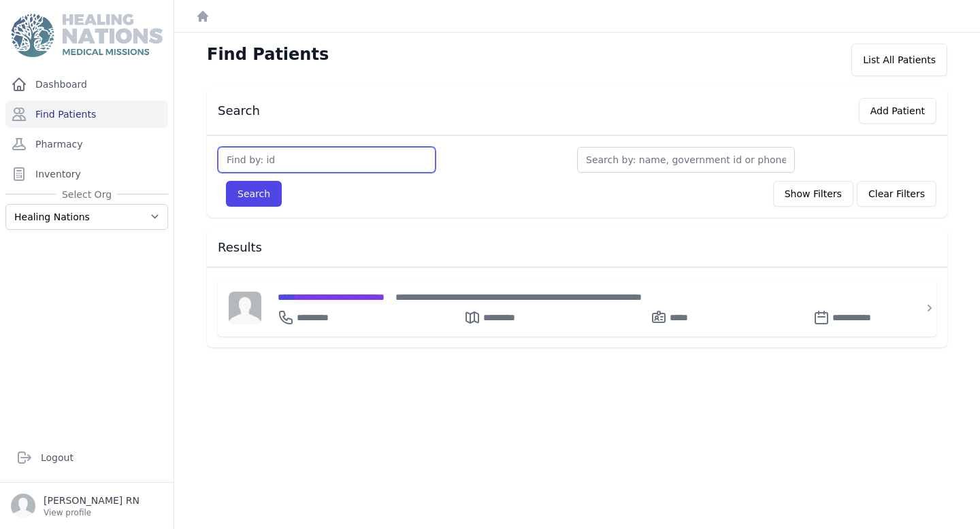
click at [357, 157] on input "text" at bounding box center [327, 160] width 218 height 26
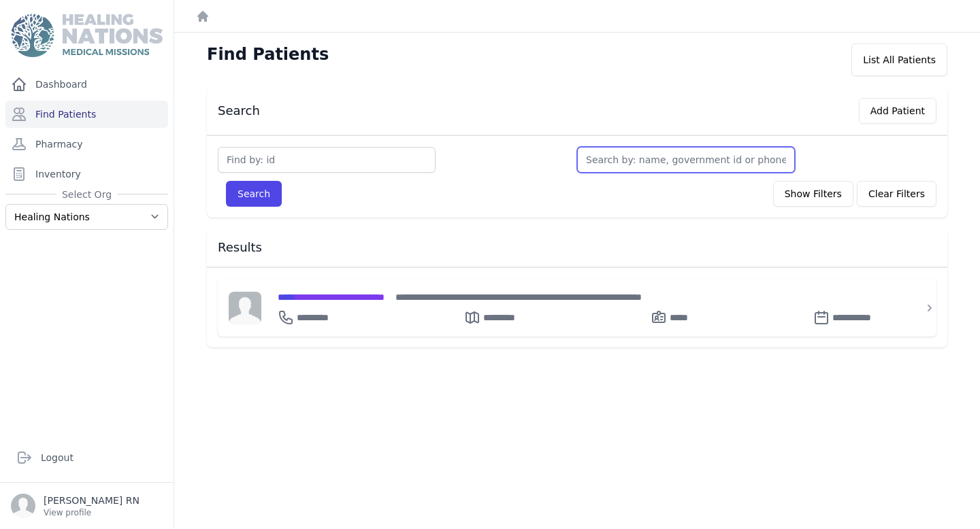
click at [654, 150] on input "text" at bounding box center [686, 160] width 218 height 26
type input "mar"
type input "maria"
type input "maria e"
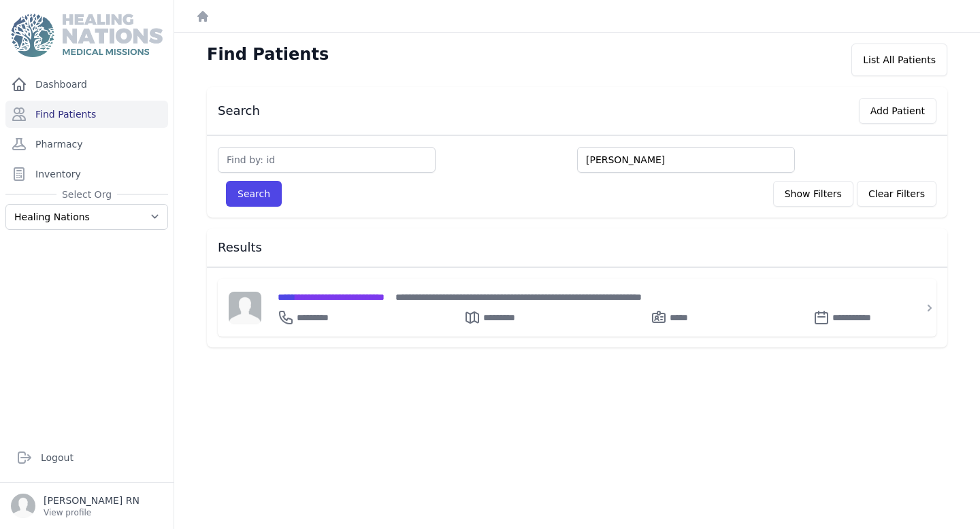
type input "maria e"
type input "maria eul"
type input "maria eula"
type input "maria eulai"
type input "maria eulail"
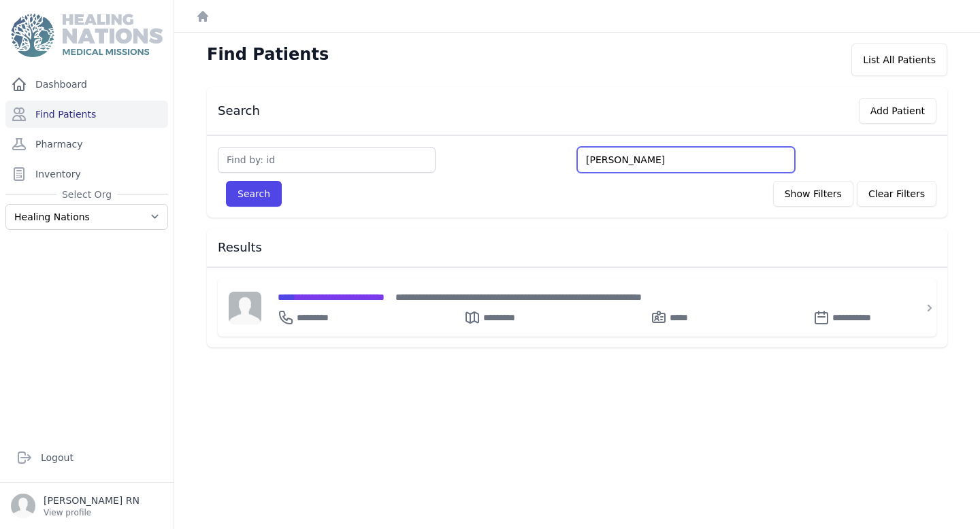
type input "maria eula"
type input "maria eul"
type input "maria eulai"
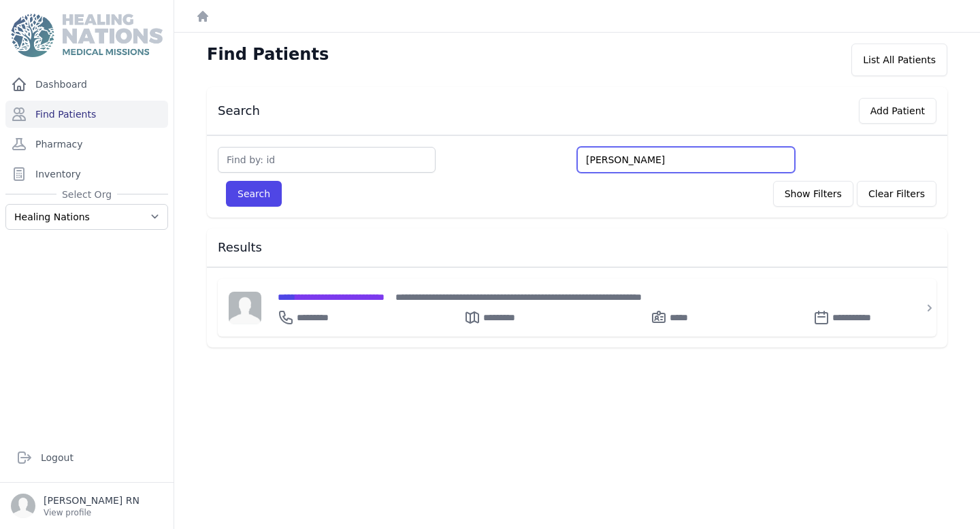
type input "maria eulaila"
click at [226, 181] on button "Search" at bounding box center [254, 194] width 56 height 26
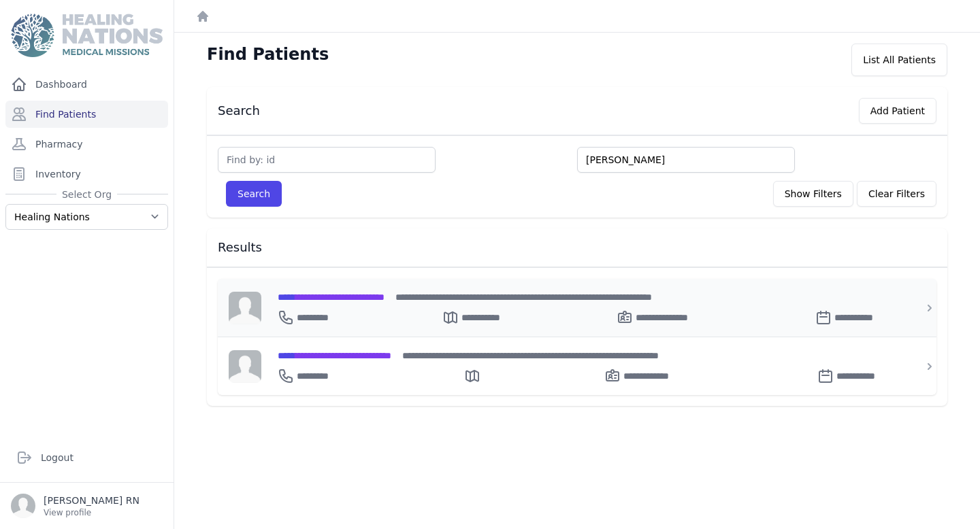
click at [331, 295] on span "**********" at bounding box center [331, 298] width 107 height 10
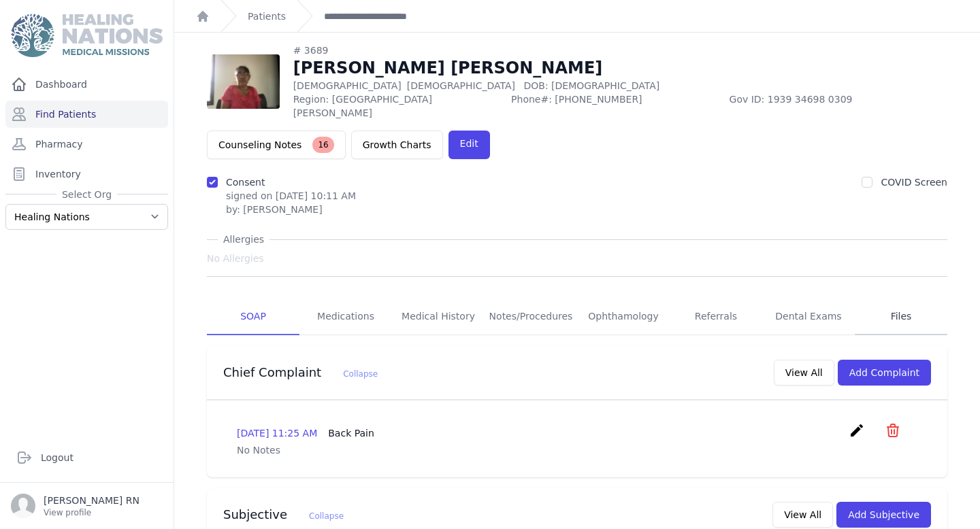
click at [863, 299] on link "Files" at bounding box center [900, 317] width 93 height 37
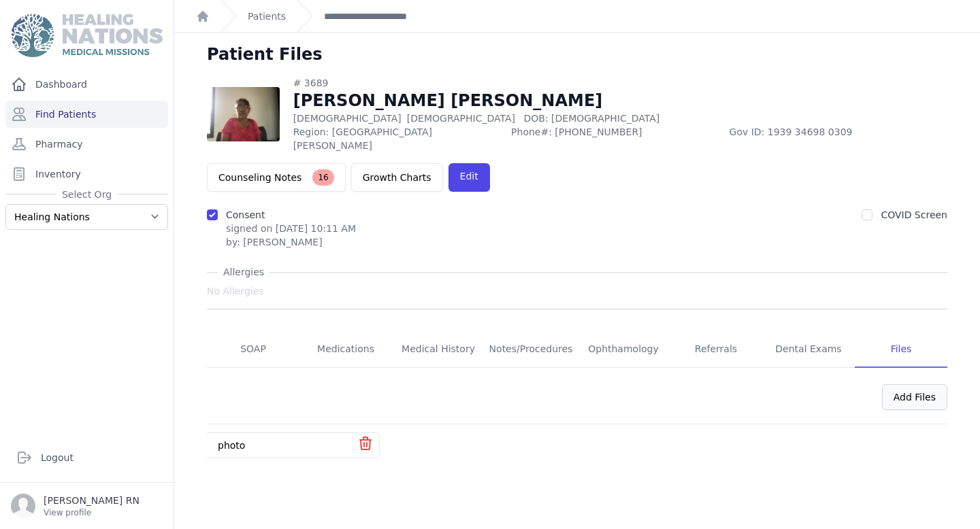
click at [911, 384] on div "Add Files" at bounding box center [914, 397] width 65 height 26
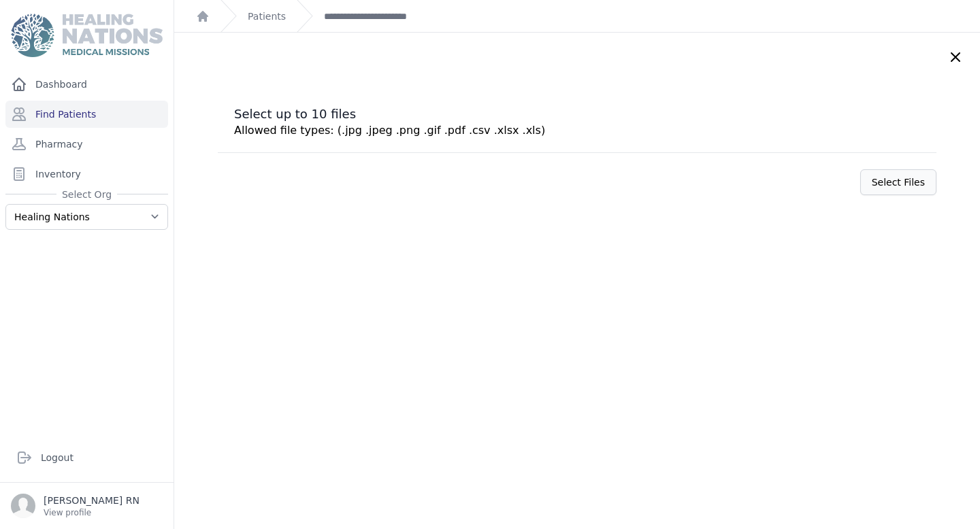
click at [890, 180] on label "Select Files" at bounding box center [898, 182] width 76 height 26
click at [0, 0] on input "Select Files" at bounding box center [0, 0] width 0 height 0
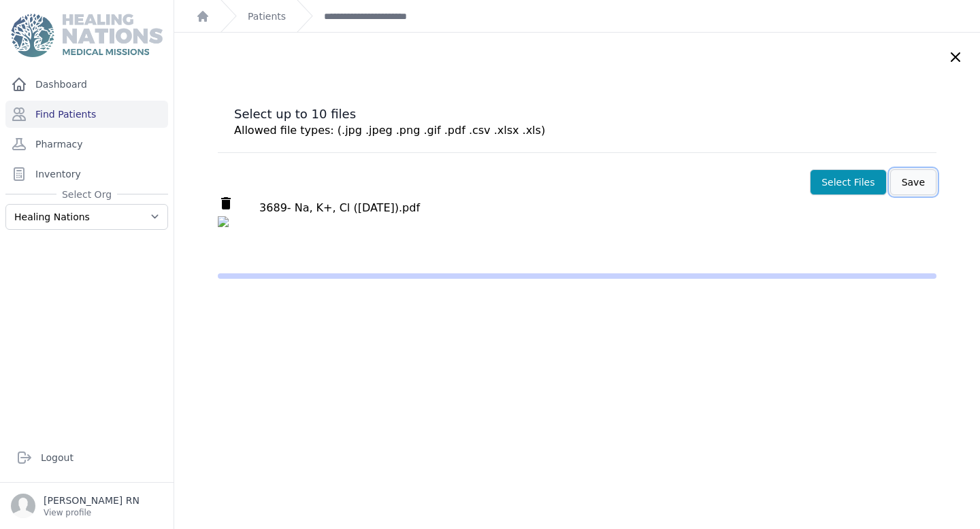
click at [890, 182] on button "Save" at bounding box center [913, 182] width 46 height 26
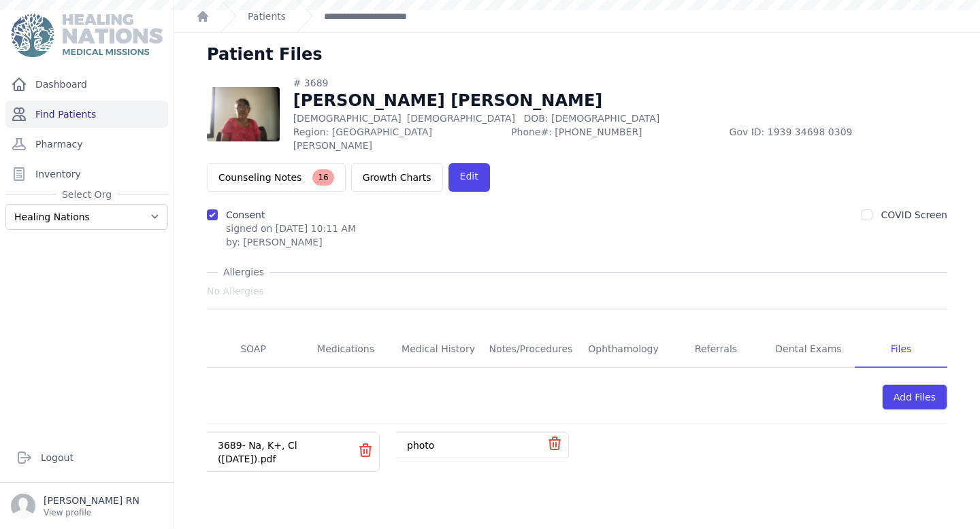
click at [75, 116] on link "Find Patients" at bounding box center [86, 114] width 163 height 27
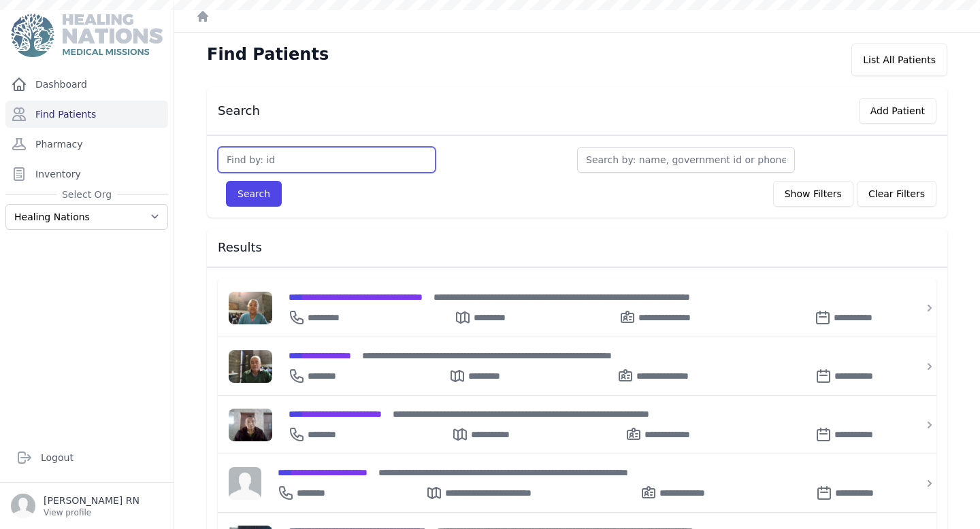
click at [325, 166] on input "text" at bounding box center [327, 160] width 218 height 26
type input "916"
click at [226, 181] on button "Search" at bounding box center [254, 194] width 56 height 26
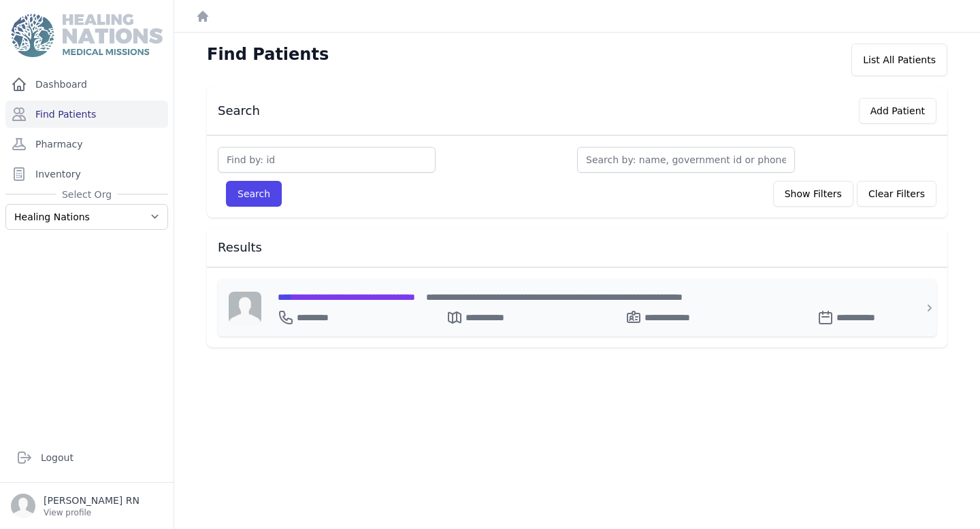
click at [393, 295] on span "**********" at bounding box center [346, 298] width 137 height 10
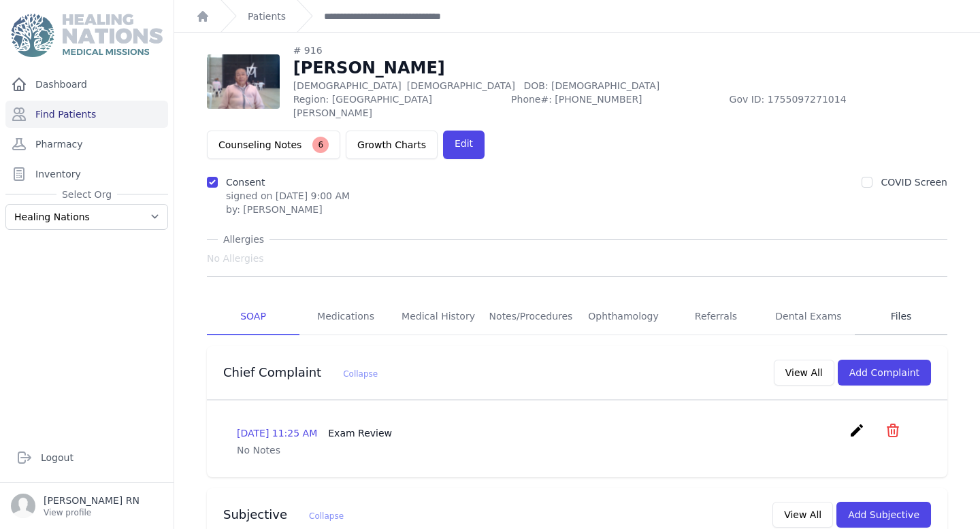
click at [910, 299] on link "Files" at bounding box center [900, 317] width 93 height 37
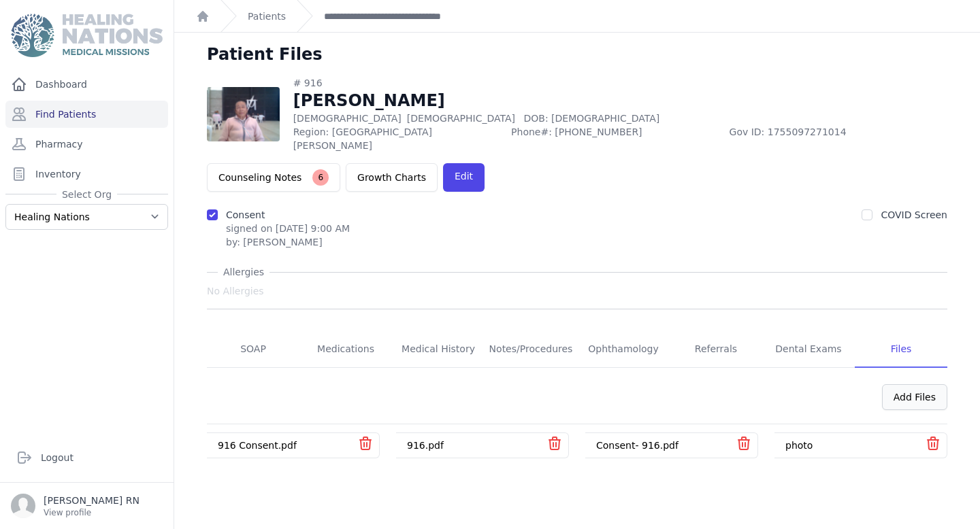
click at [914, 384] on div "Add Files" at bounding box center [914, 397] width 65 height 26
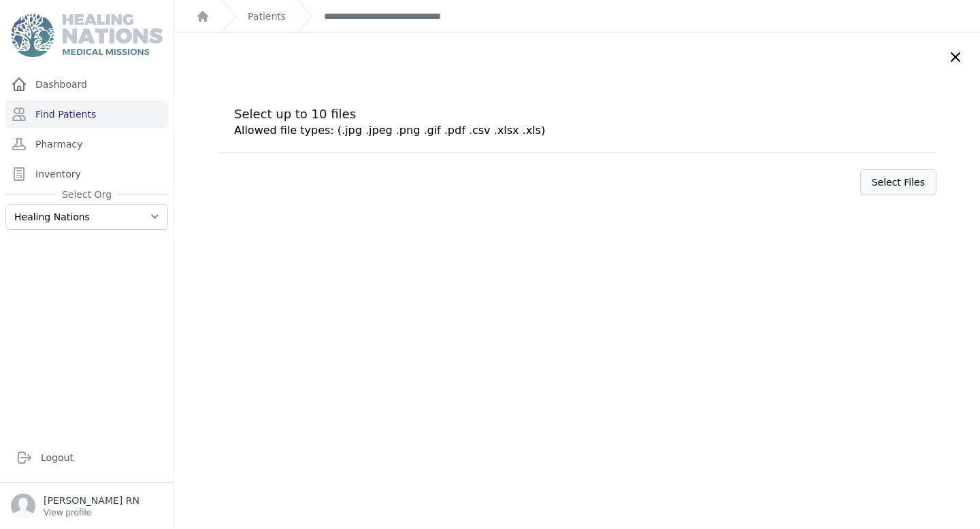
click at [860, 180] on label "Select Files" at bounding box center [898, 182] width 76 height 26
click at [0, 0] on input "Select Files" at bounding box center [0, 0] width 0 height 0
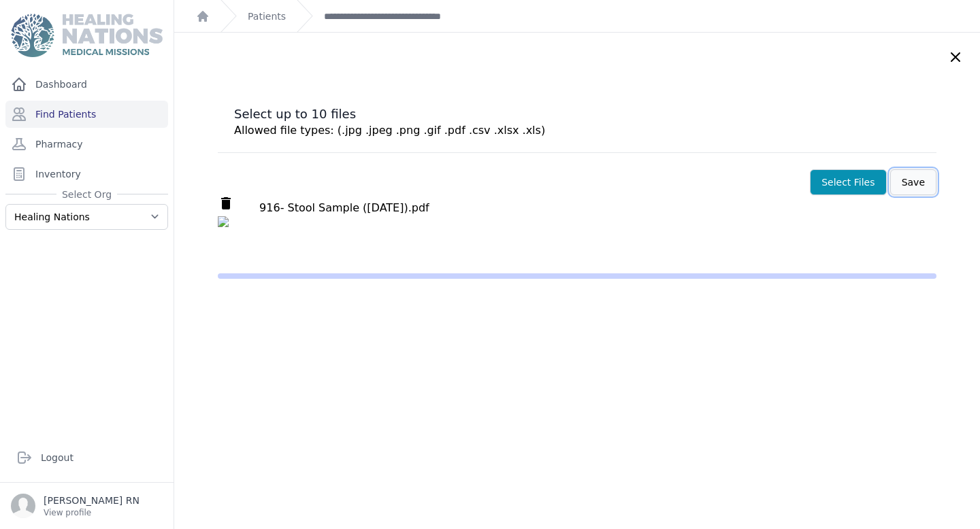
click at [897, 184] on button "Save" at bounding box center [913, 182] width 46 height 26
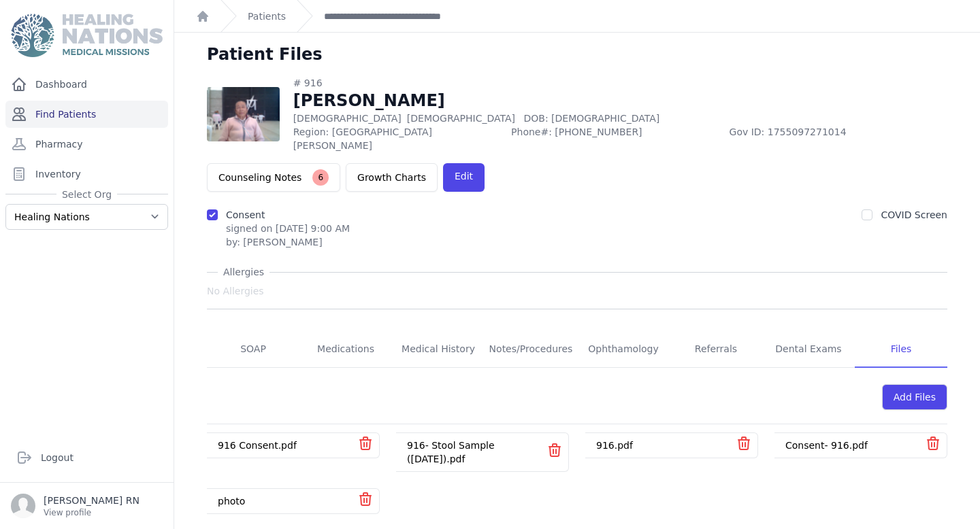
click at [114, 123] on link "Find Patients" at bounding box center [86, 114] width 163 height 27
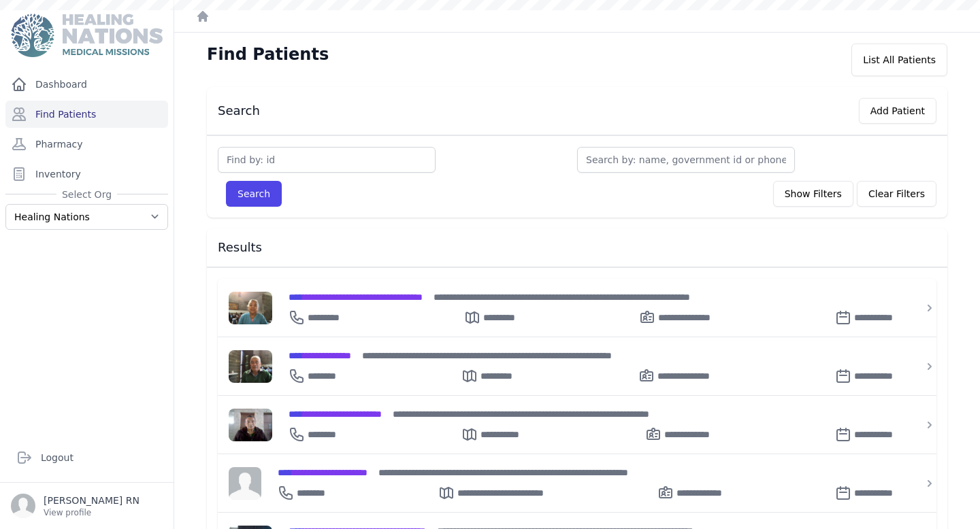
click at [294, 154] on input "text" at bounding box center [327, 160] width 218 height 26
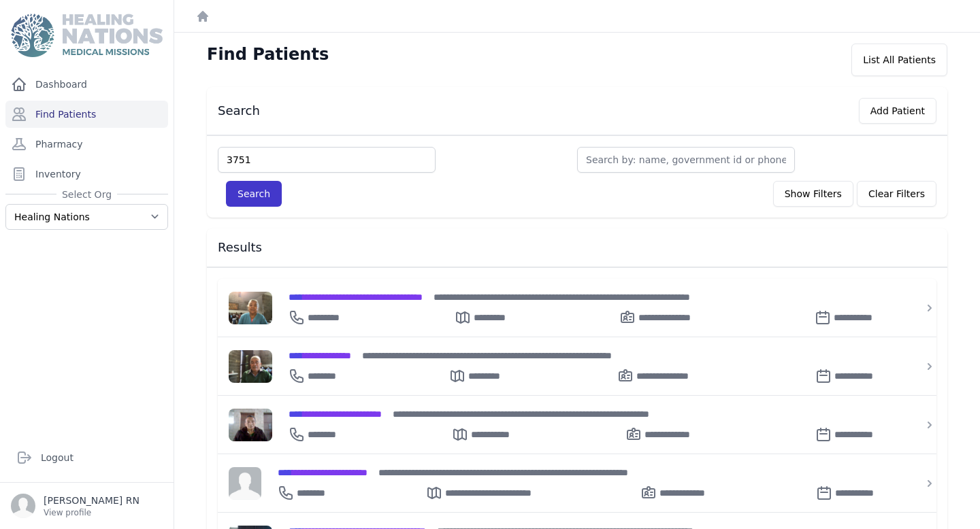
type input "3751"
click at [248, 199] on button "Search" at bounding box center [254, 194] width 56 height 26
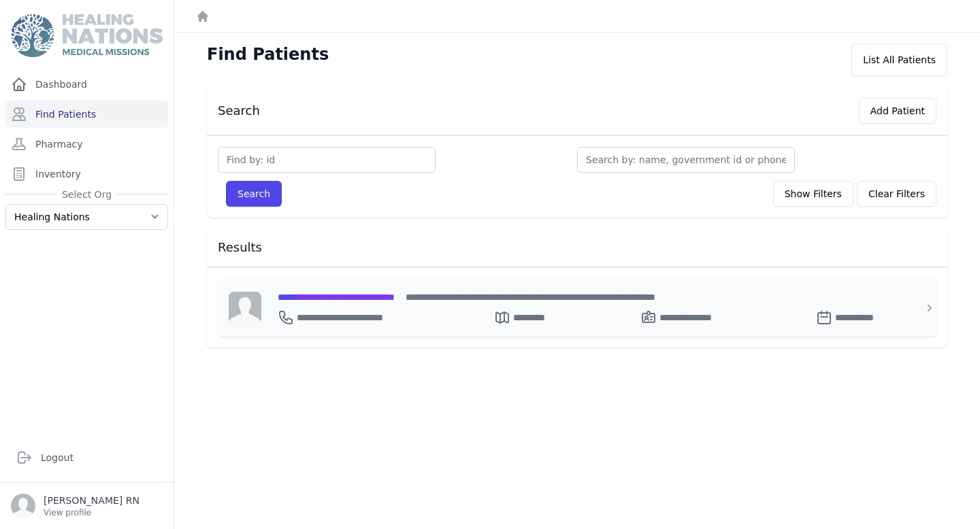
click at [341, 297] on span "**********" at bounding box center [336, 298] width 117 height 10
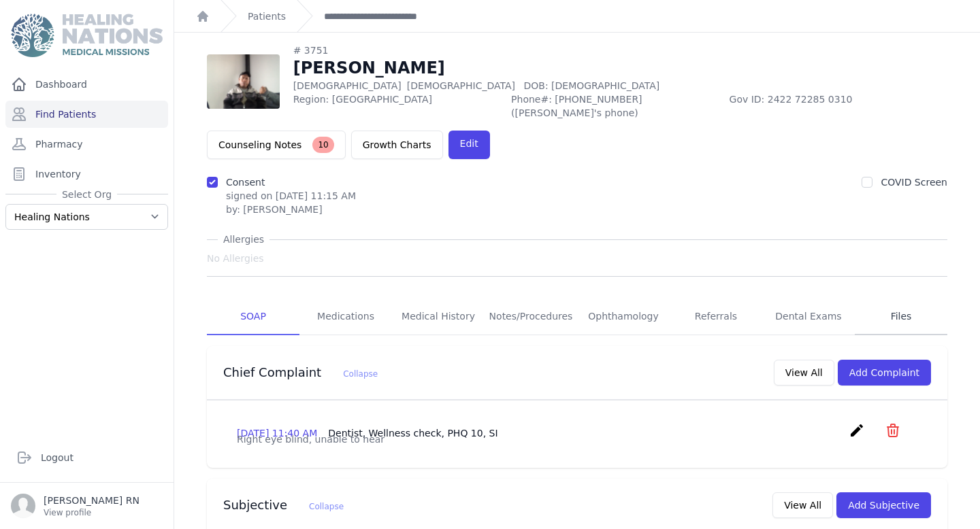
click at [883, 302] on link "Files" at bounding box center [900, 317] width 93 height 37
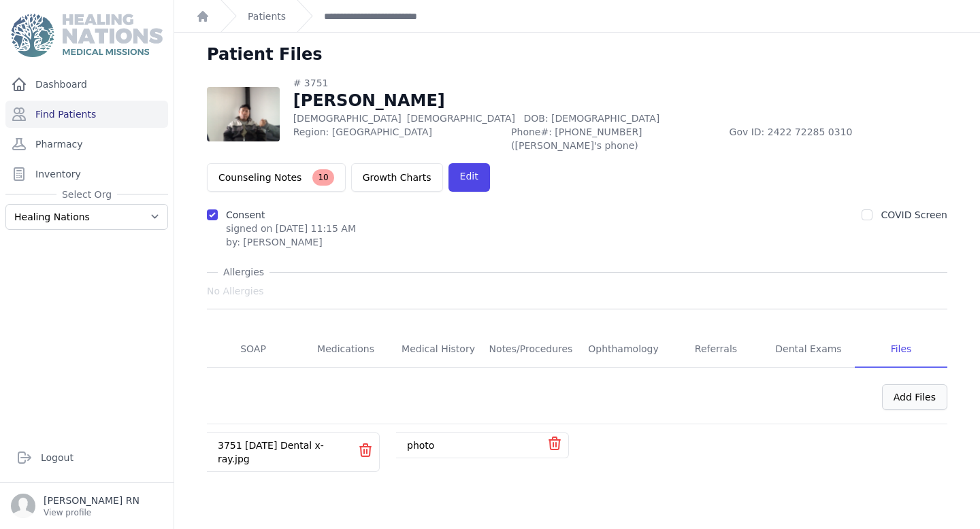
click at [923, 386] on div "Add Files" at bounding box center [914, 397] width 65 height 26
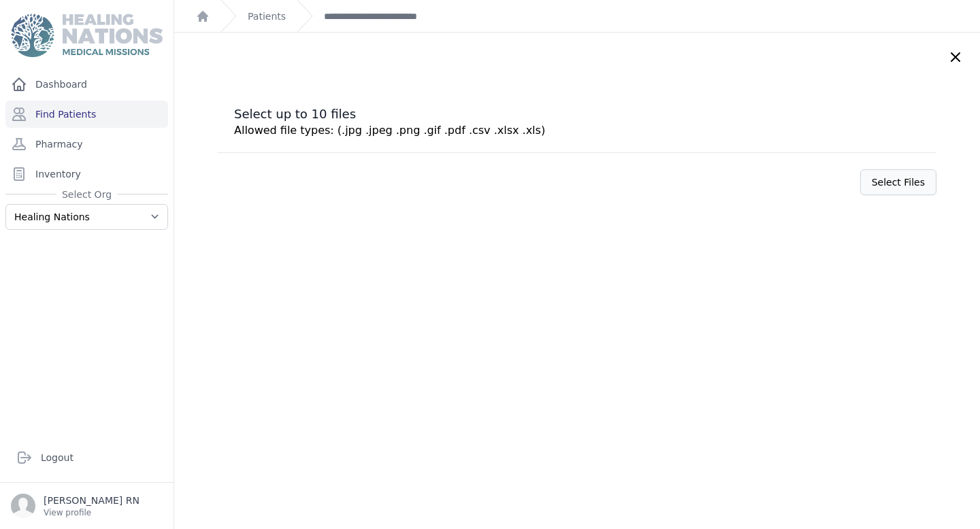
click at [860, 180] on label "Select Files" at bounding box center [898, 182] width 76 height 26
click at [0, 0] on input "Select Files" at bounding box center [0, 0] width 0 height 0
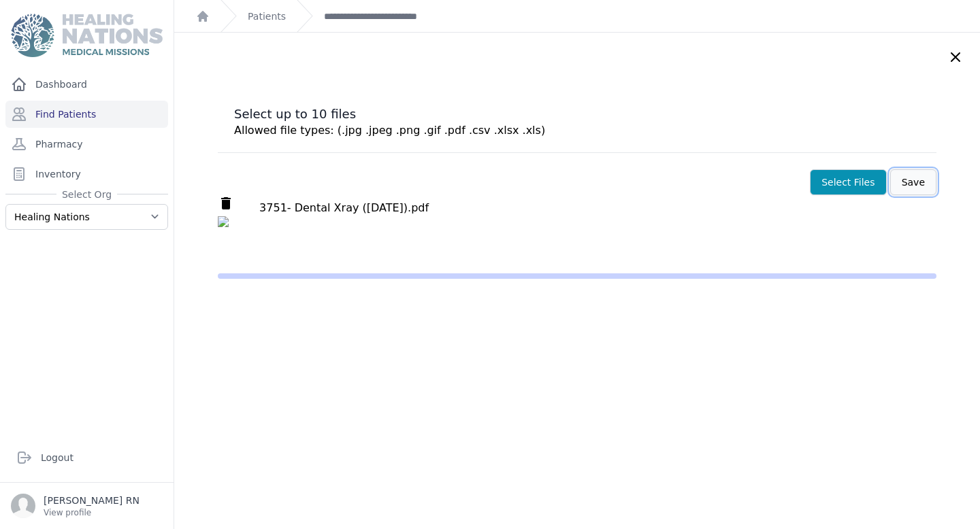
click at [890, 185] on button "Save" at bounding box center [913, 182] width 46 height 26
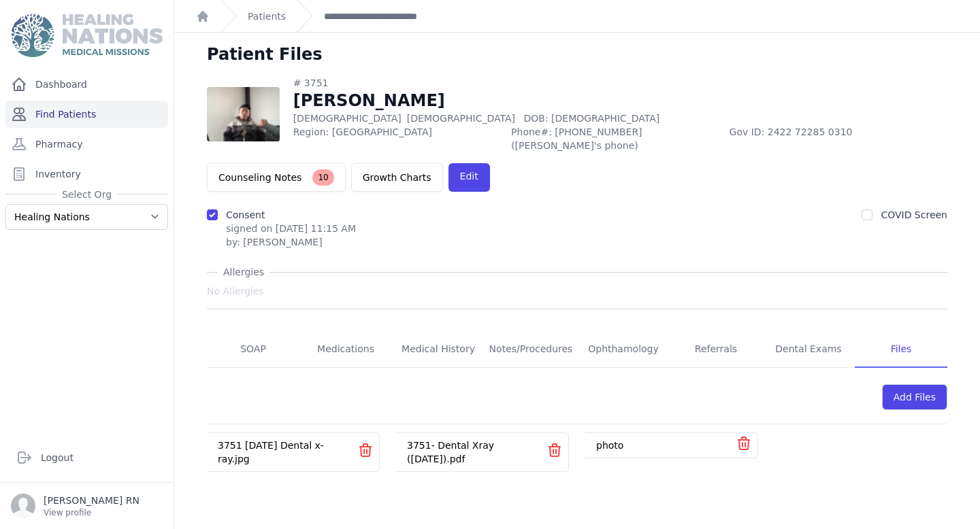
click at [130, 118] on link "Find Patients" at bounding box center [86, 114] width 163 height 27
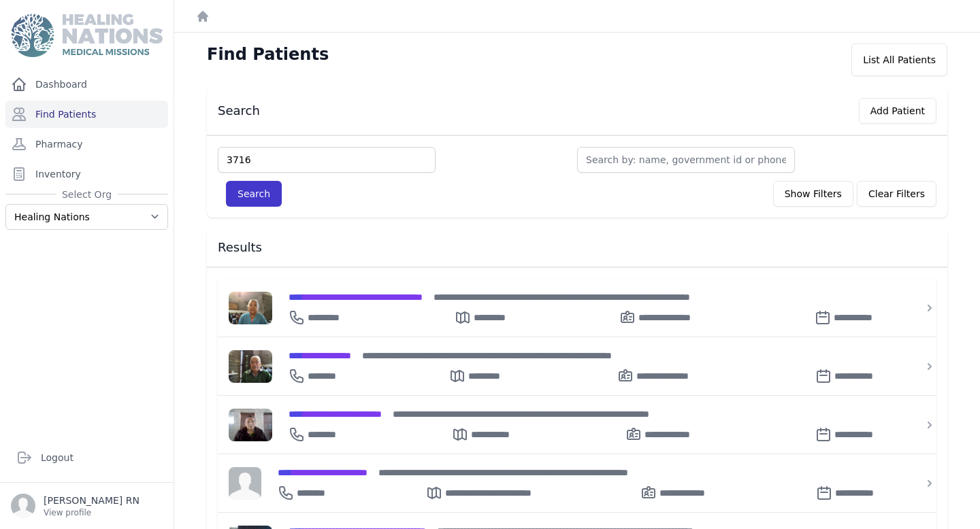
type input "3716"
click at [256, 192] on button "Search" at bounding box center [254, 194] width 56 height 26
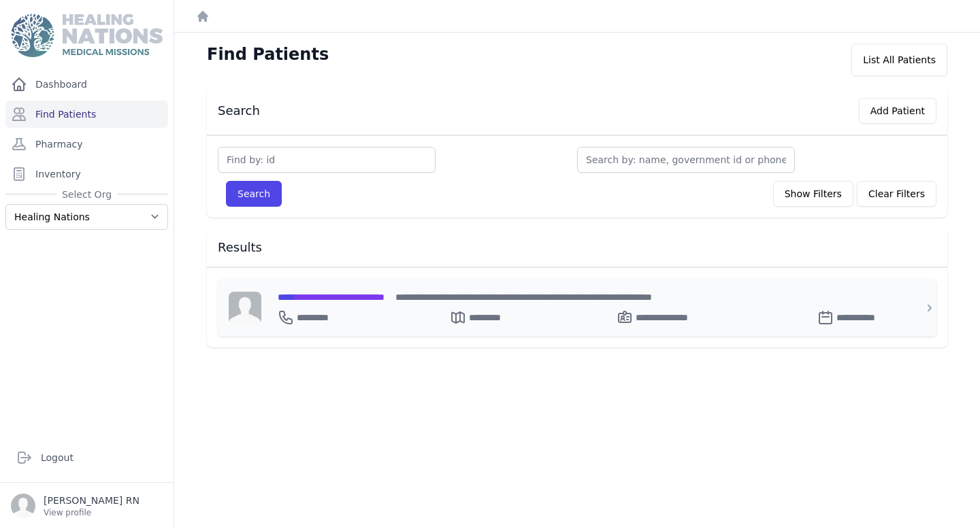
click at [352, 293] on span "**********" at bounding box center [331, 298] width 107 height 10
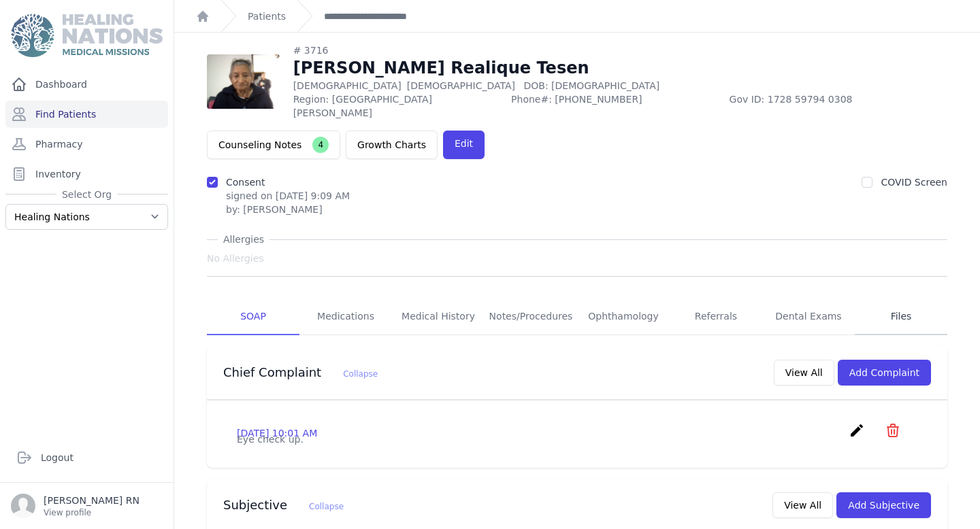
click at [874, 299] on link "Files" at bounding box center [900, 317] width 93 height 37
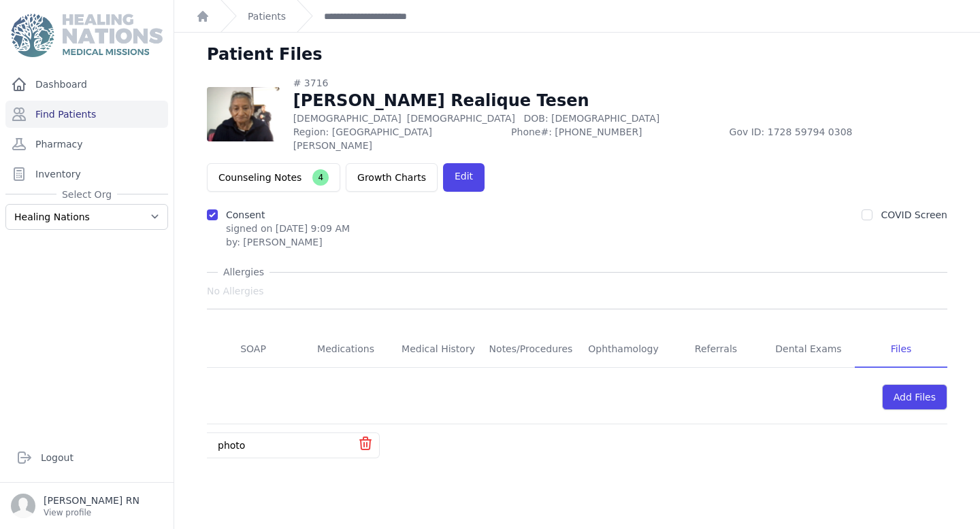
click at [884, 368] on div "Add Files" at bounding box center [577, 396] width 740 height 56
click at [893, 384] on div "Add Files" at bounding box center [914, 397] width 65 height 26
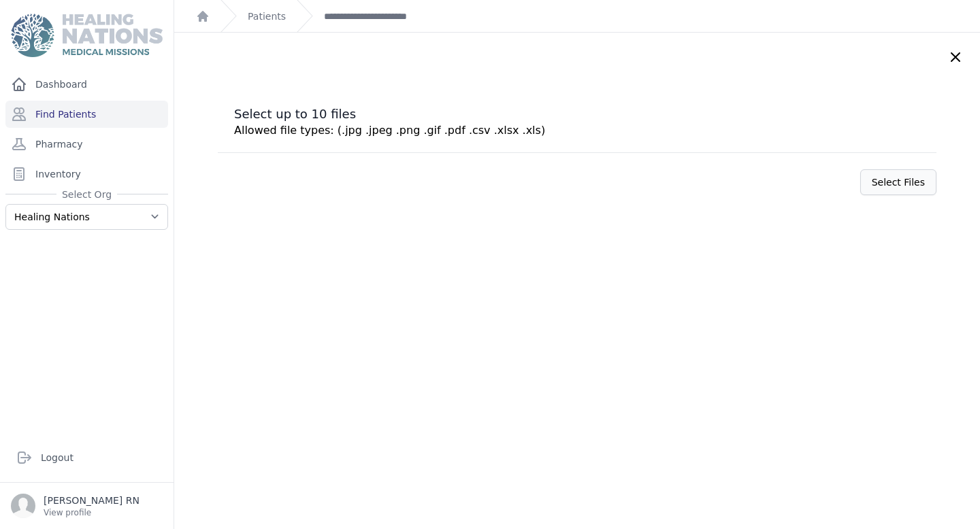
click at [896, 186] on label "Select Files" at bounding box center [898, 182] width 76 height 26
click at [0, 0] on input "Select Files" at bounding box center [0, 0] width 0 height 0
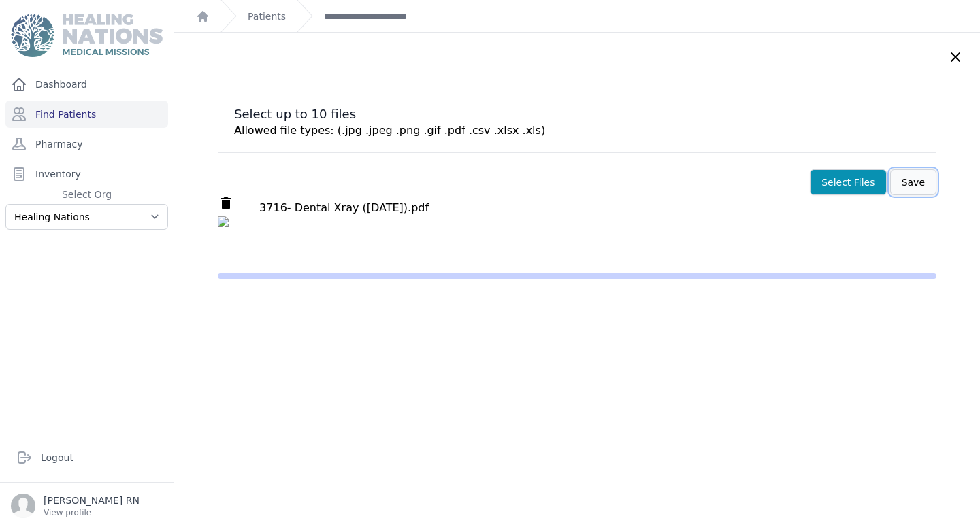
click at [890, 183] on button "Save" at bounding box center [913, 182] width 46 height 26
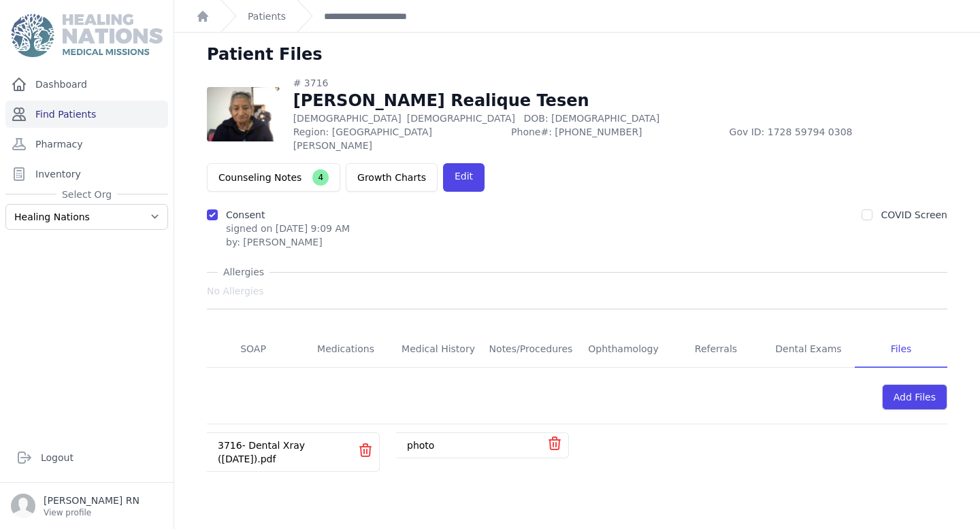
click at [88, 112] on link "Find Patients" at bounding box center [86, 114] width 163 height 27
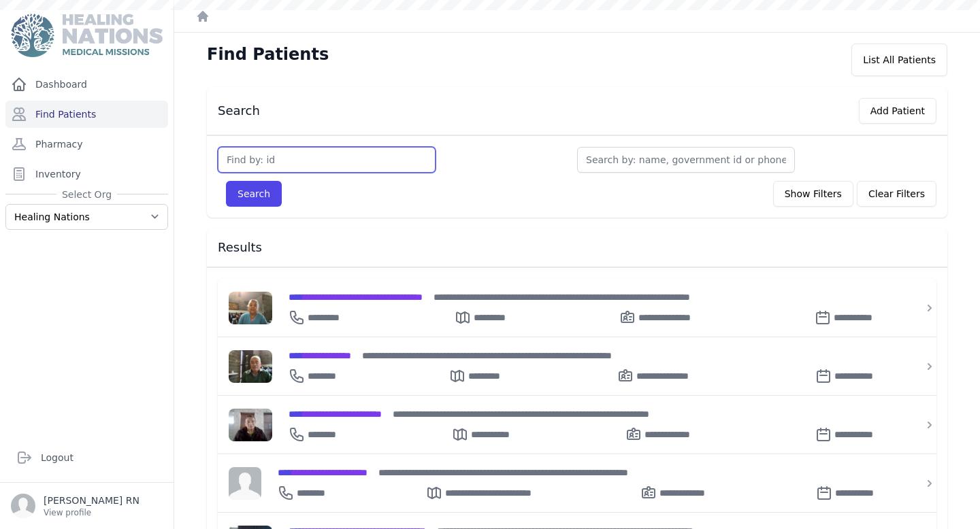
click at [278, 165] on input "text" at bounding box center [327, 160] width 218 height 26
type input "3532"
click at [244, 189] on button "Search" at bounding box center [254, 194] width 56 height 26
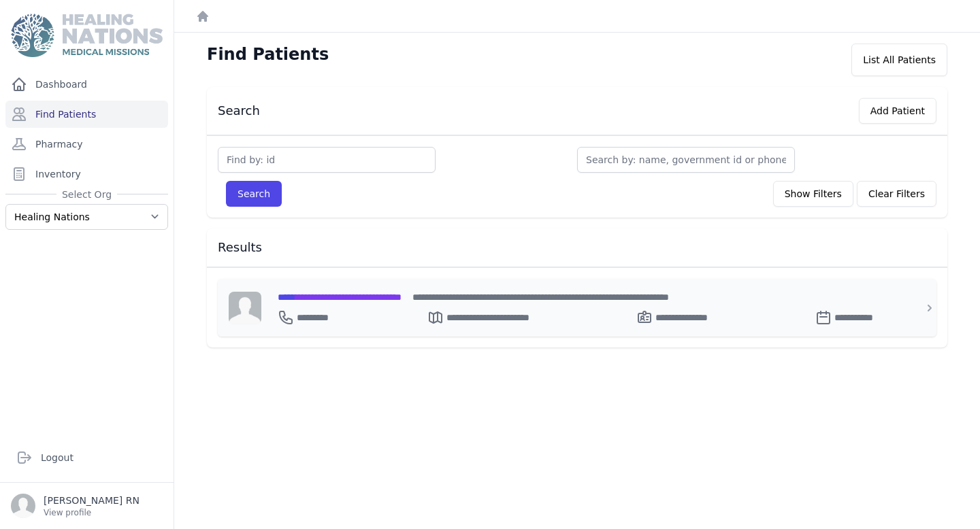
click at [336, 306] on div "**********" at bounding box center [585, 315] width 615 height 22
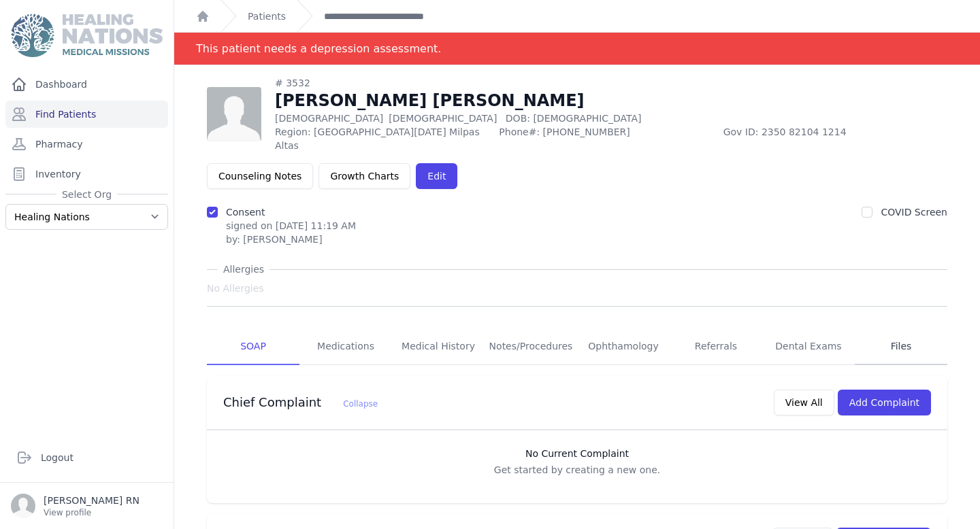
click at [882, 335] on link "Files" at bounding box center [900, 347] width 93 height 37
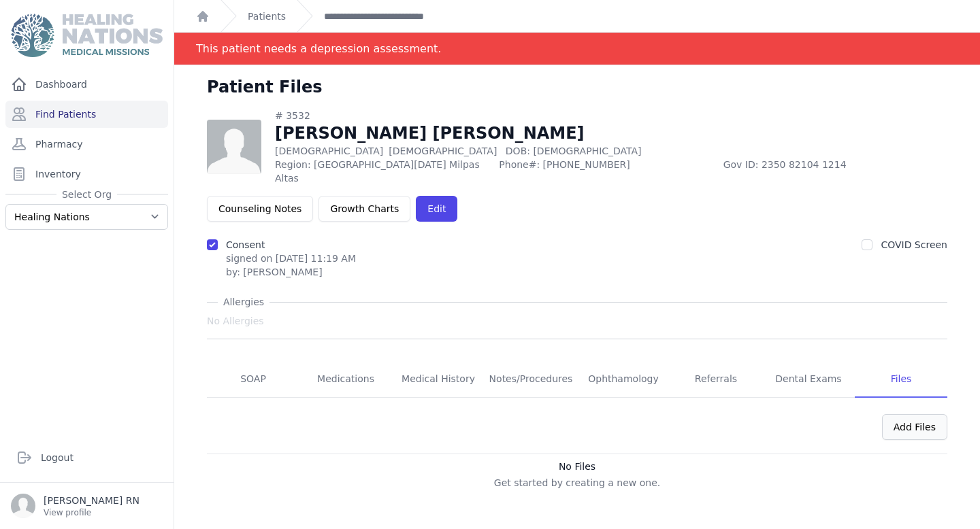
click at [889, 414] on div "Add Files" at bounding box center [914, 427] width 65 height 26
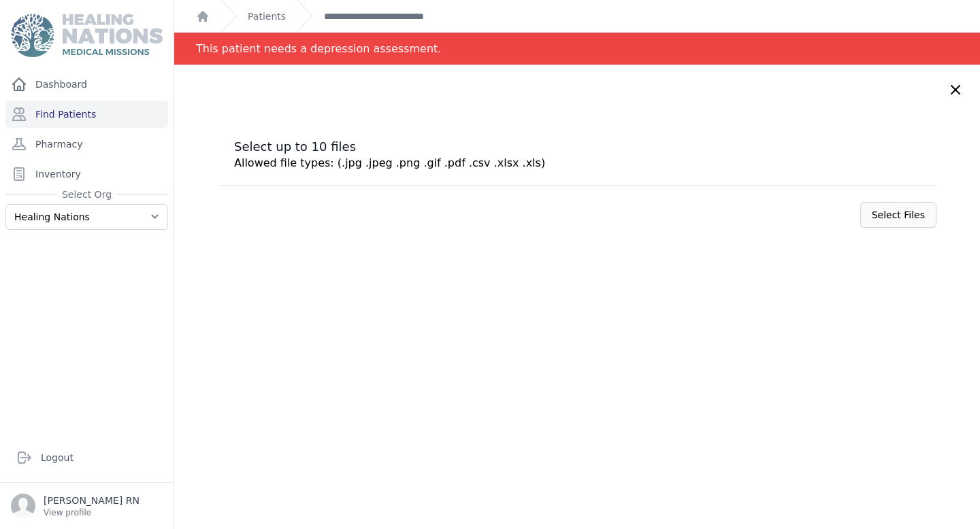
click at [872, 220] on label "Select Files" at bounding box center [898, 215] width 76 height 26
click at [0, 0] on input "Select Files" at bounding box center [0, 0] width 0 height 0
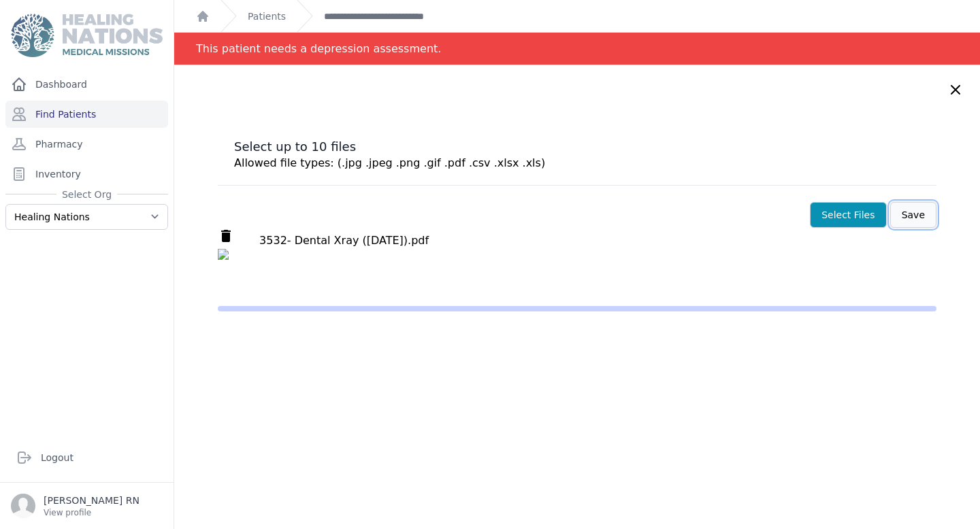
click at [890, 212] on button "Save" at bounding box center [913, 215] width 46 height 26
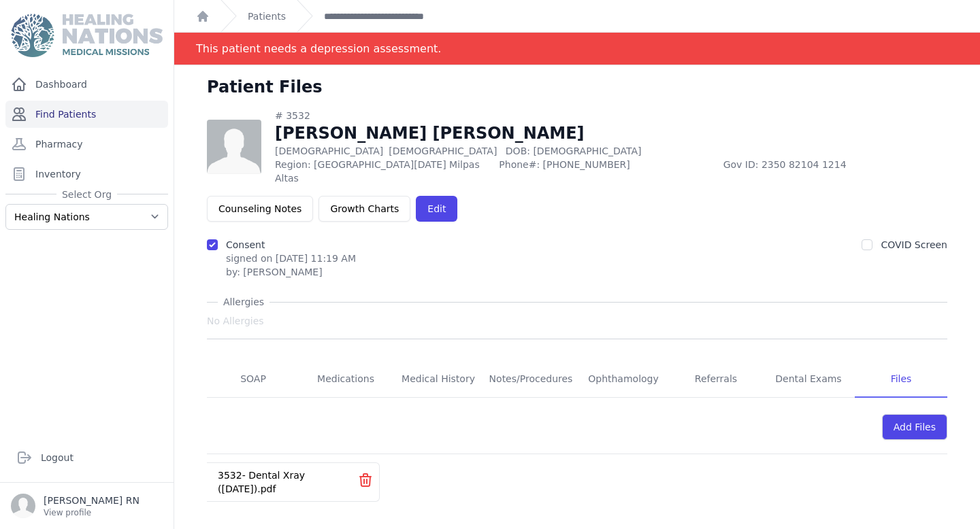
click at [111, 112] on link "Find Patients" at bounding box center [86, 114] width 163 height 27
